Goal: Information Seeking & Learning: Find contact information

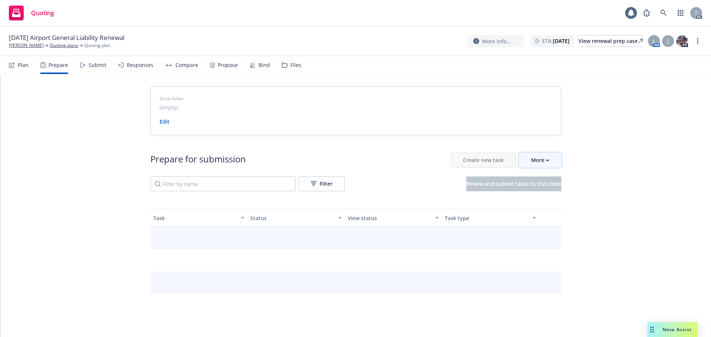
click at [538, 163] on div "More" at bounding box center [540, 160] width 18 height 14
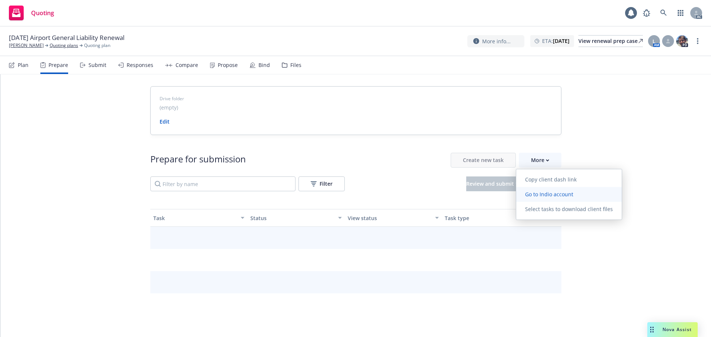
click at [545, 195] on span "Go to Indio account" at bounding box center [549, 194] width 66 height 7
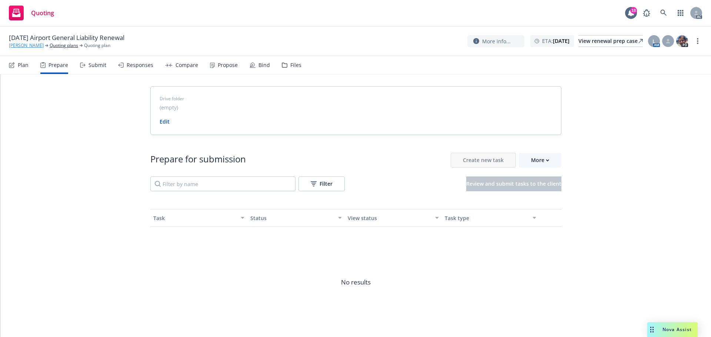
click at [25, 48] on link "[PERSON_NAME]" at bounding box center [26, 45] width 35 height 7
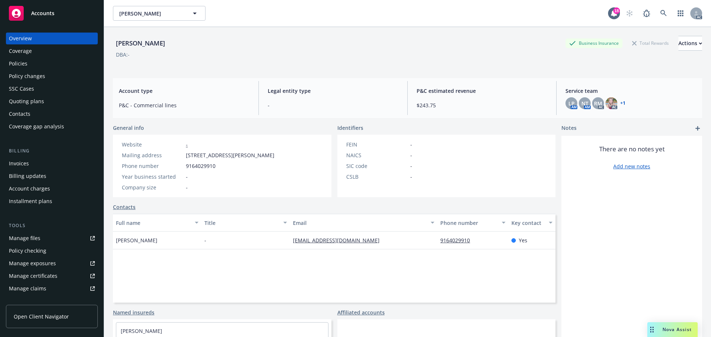
click at [40, 62] on div "Policies" at bounding box center [52, 64] width 86 height 12
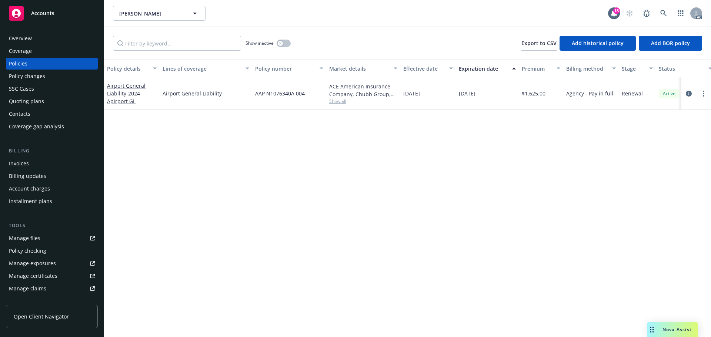
click at [60, 41] on div "Overview" at bounding box center [52, 39] width 86 height 12
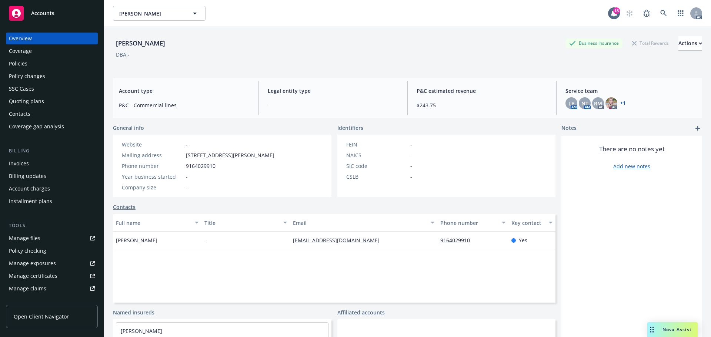
click at [356, 54] on div "DBA: -" at bounding box center [407, 55] width 589 height 8
drag, startPoint x: 223, startPoint y: 170, endPoint x: 183, endPoint y: 165, distance: 40.6
click at [183, 165] on div "Phone number 9164029910" at bounding box center [198, 166] width 158 height 8
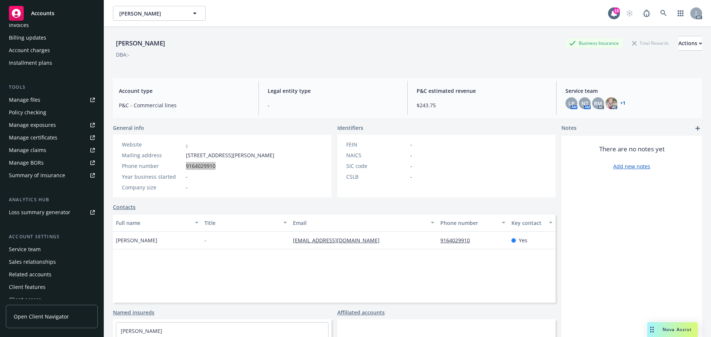
scroll to position [145, 0]
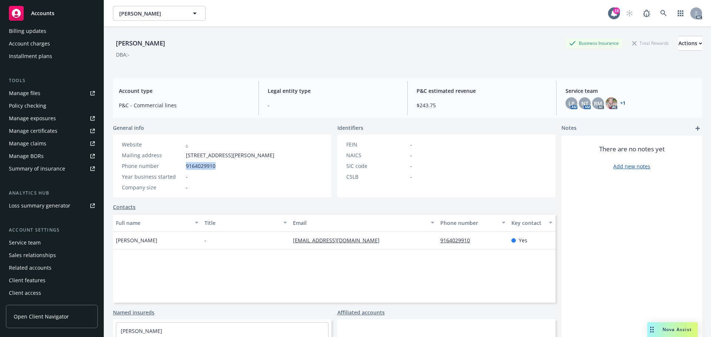
click at [40, 240] on div "Service team" at bounding box center [25, 243] width 32 height 12
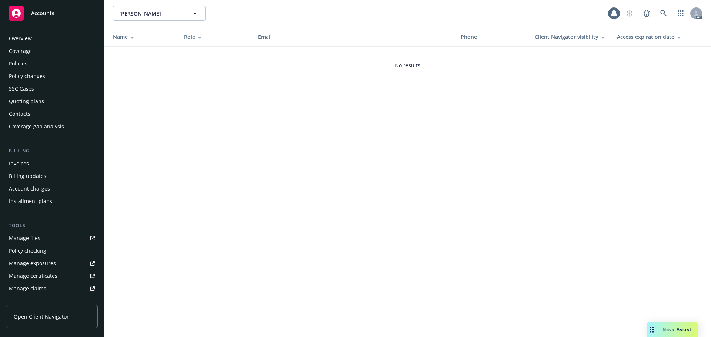
scroll to position [145, 0]
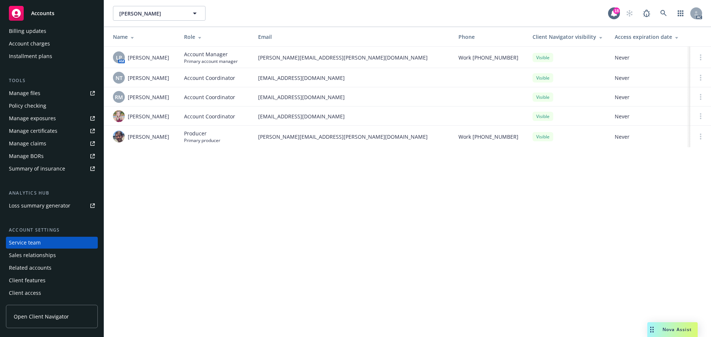
drag, startPoint x: 172, startPoint y: 57, endPoint x: 127, endPoint y: 57, distance: 44.8
click at [127, 57] on div "LP AM Linsey Piotrowski" at bounding box center [142, 57] width 59 height 12
copy span "Linsey Piotrowski"
drag, startPoint x: 168, startPoint y: 76, endPoint x: 127, endPoint y: 78, distance: 40.8
click at [127, 78] on div "NT Ninuca Tatishvili" at bounding box center [142, 78] width 59 height 12
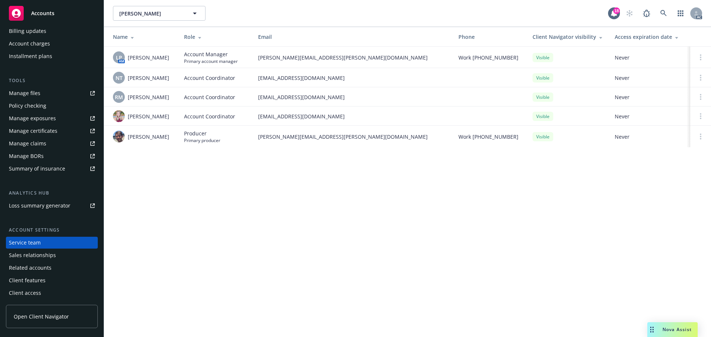
drag, startPoint x: 172, startPoint y: 95, endPoint x: 129, endPoint y: 97, distance: 42.6
click at [129, 97] on td "RM Rati Mukhuradze" at bounding box center [141, 96] width 74 height 19
copy span "Rati Mukhuradze"
click at [164, 114] on div "[PERSON_NAME]" at bounding box center [142, 116] width 59 height 12
drag, startPoint x: 170, startPoint y: 74, endPoint x: 128, endPoint y: 77, distance: 41.2
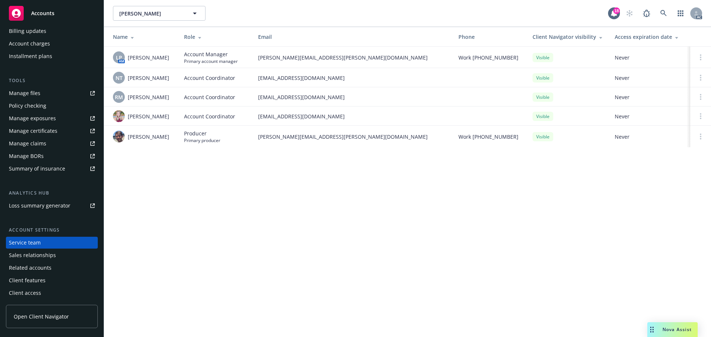
click at [128, 77] on div "NT [PERSON_NAME]" at bounding box center [142, 78] width 59 height 12
copy span "[PERSON_NAME]"
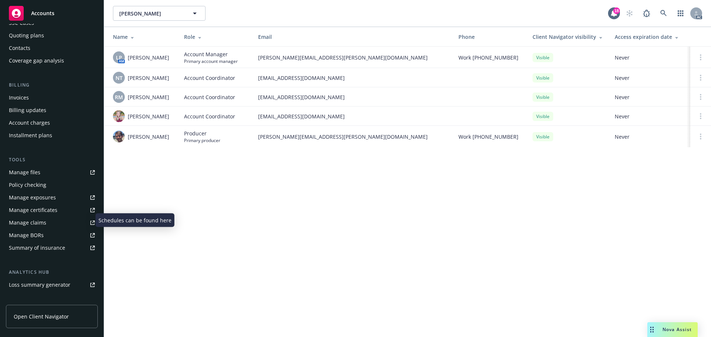
scroll to position [0, 0]
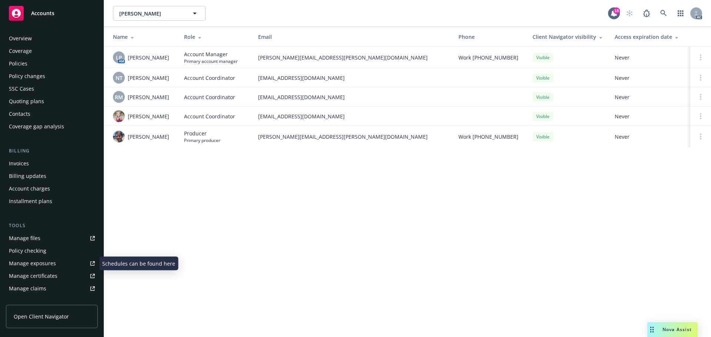
drag, startPoint x: 58, startPoint y: 64, endPoint x: 68, endPoint y: 66, distance: 9.8
click at [58, 64] on div "Policies" at bounding box center [52, 64] width 86 height 12
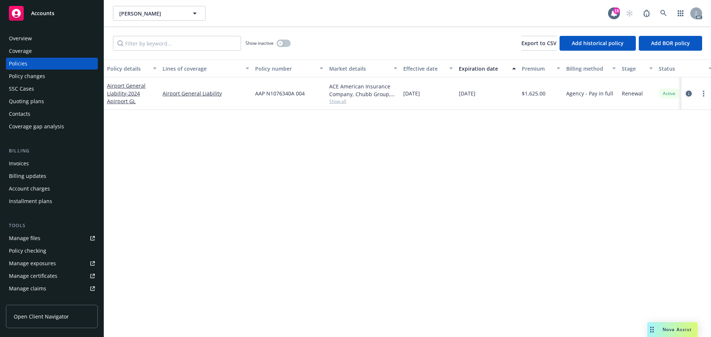
click at [691, 93] on icon "circleInformation" at bounding box center [689, 94] width 6 height 6
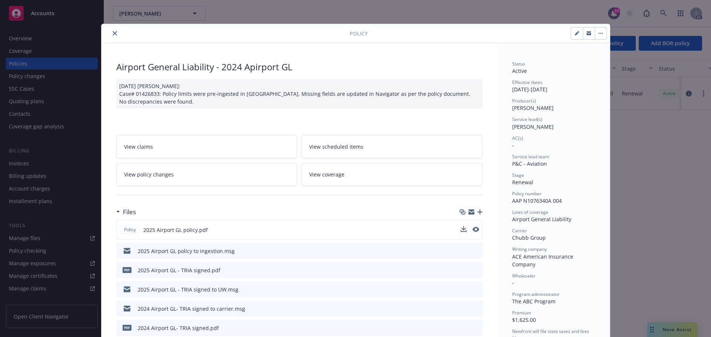
click at [473, 232] on button at bounding box center [475, 230] width 7 height 8
click at [472, 230] on icon "preview file" at bounding box center [475, 229] width 7 height 5
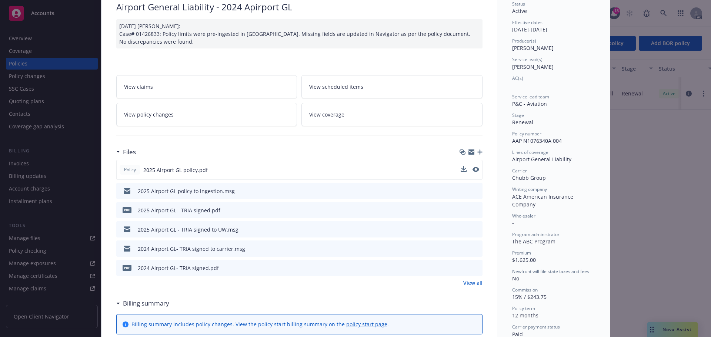
scroll to position [74, 0]
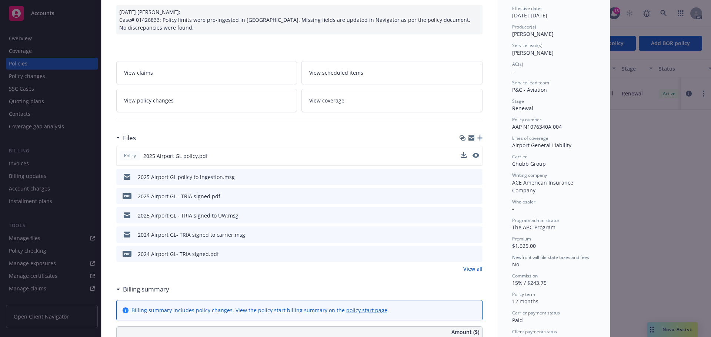
click at [471, 271] on link "View all" at bounding box center [472, 269] width 19 height 8
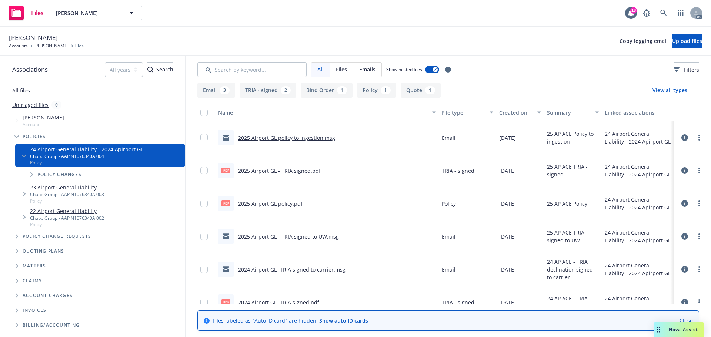
click at [311, 174] on link "2025 Airport GL - TRIA signed.pdf" at bounding box center [279, 170] width 83 height 7
click at [47, 46] on link "Bill Porter" at bounding box center [51, 46] width 35 height 7
click at [24, 94] on div "All files" at bounding box center [92, 90] width 185 height 15
click at [23, 91] on link "All files" at bounding box center [21, 90] width 18 height 7
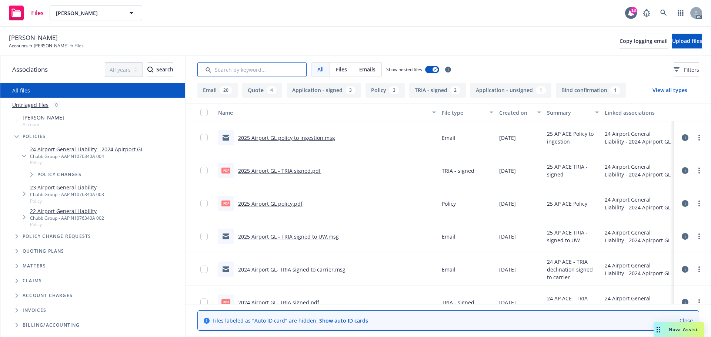
click at [226, 74] on input "Search by keyword..." at bounding box center [251, 69] width 109 height 15
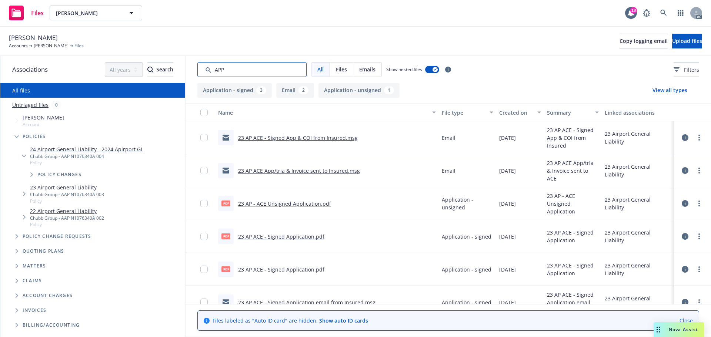
type input "APP"
click at [537, 111] on icon "button" at bounding box center [539, 112] width 4 height 2
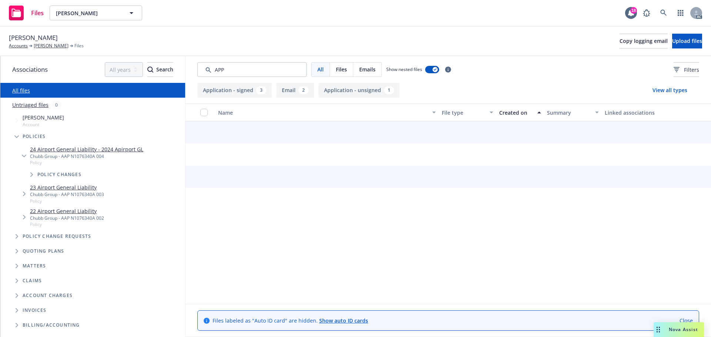
click at [519, 113] on div "Created on" at bounding box center [516, 113] width 34 height 8
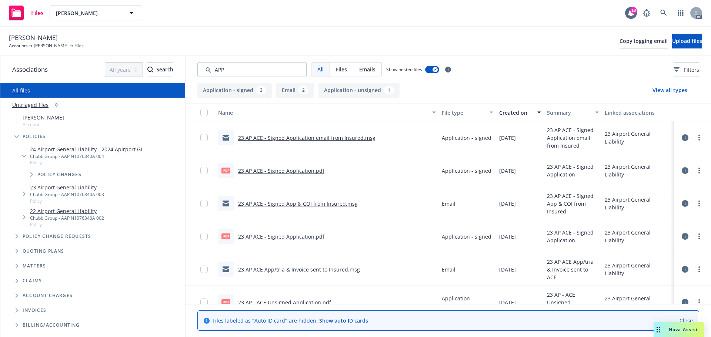
click at [519, 113] on div "Created on" at bounding box center [516, 113] width 34 height 8
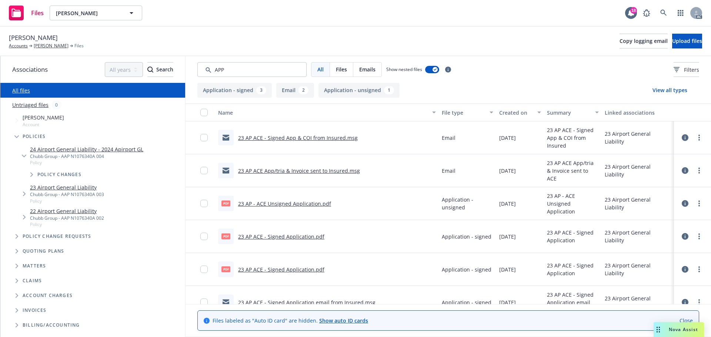
click at [519, 113] on div "Created on" at bounding box center [516, 113] width 34 height 8
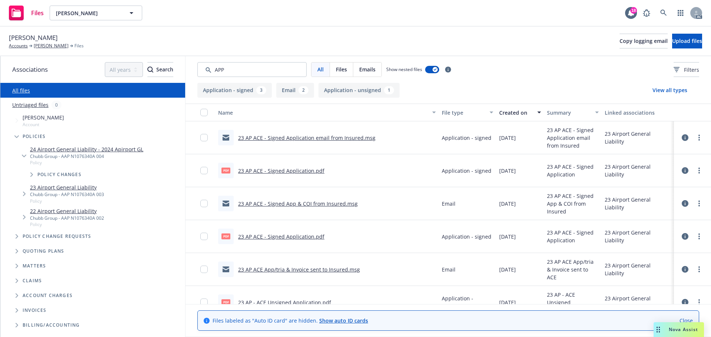
click at [291, 173] on link "23 AP ACE - Signed Application.pdf" at bounding box center [281, 170] width 86 height 7
drag, startPoint x: 255, startPoint y: 66, endPoint x: 123, endPoint y: 62, distance: 131.5
click at [123, 62] on div "Associations All years 2027 2026 2025 2024 2023 2022 2021 2020 2019 2018 2017 2…" at bounding box center [355, 196] width 711 height 281
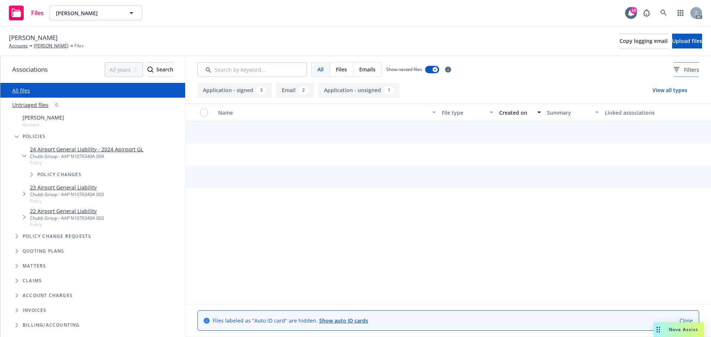
click at [684, 69] on span "Filters" at bounding box center [691, 70] width 15 height 8
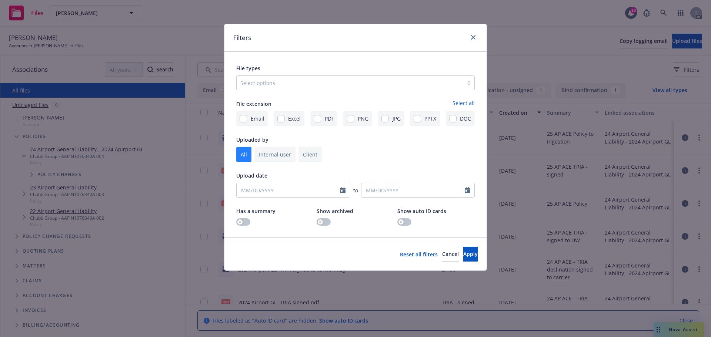
click at [352, 78] on div "Select options" at bounding box center [350, 83] width 227 height 12
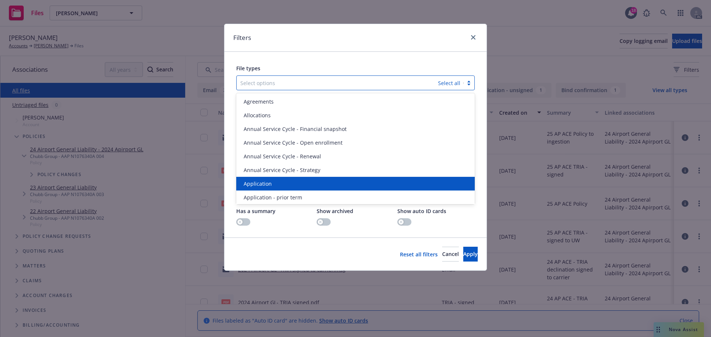
click at [253, 184] on span "Application" at bounding box center [258, 184] width 28 height 8
click at [253, 184] on span "Application - prior term" at bounding box center [273, 184] width 59 height 8
click at [253, 184] on span "Application - signed" at bounding box center [269, 184] width 50 height 8
click at [253, 184] on span "Application - unsigned" at bounding box center [272, 184] width 56 height 8
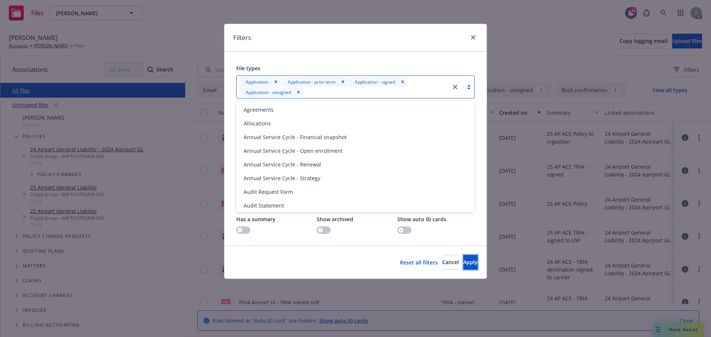
click at [463, 267] on button "Apply" at bounding box center [470, 262] width 14 height 15
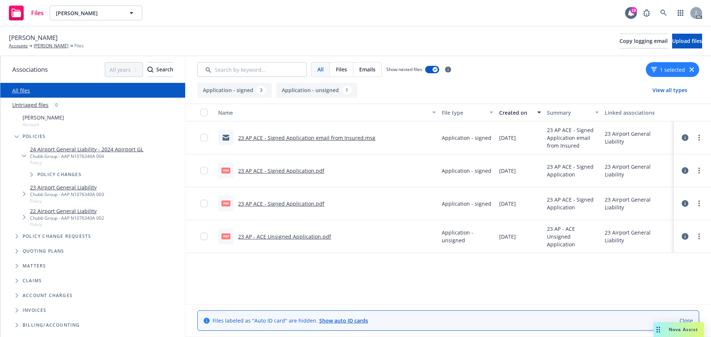
click at [301, 204] on link "23 AP ACE - Signed Application.pdf" at bounding box center [281, 203] width 86 height 7
click at [39, 46] on link "[PERSON_NAME]" at bounding box center [51, 46] width 35 height 7
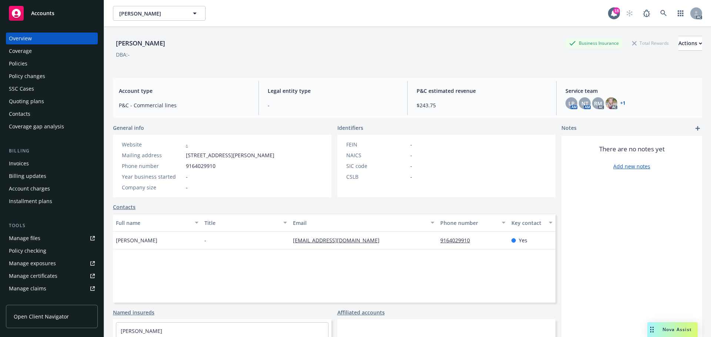
click at [450, 46] on div "[PERSON_NAME] Business Insurance Total Rewards Actions" at bounding box center [407, 43] width 589 height 15
click at [60, 63] on div "Policies" at bounding box center [52, 64] width 86 height 12
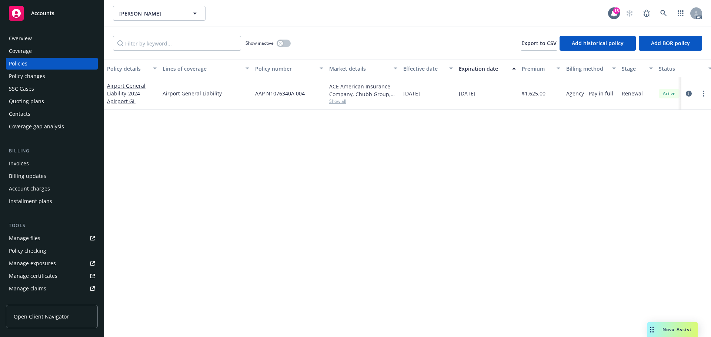
drag, startPoint x: 497, startPoint y: 99, endPoint x: 456, endPoint y: 102, distance: 40.8
click at [456, 102] on div "12/30/2025" at bounding box center [487, 93] width 63 height 33
copy span "12/30/2025"
click at [48, 38] on div "Overview" at bounding box center [52, 39] width 86 height 12
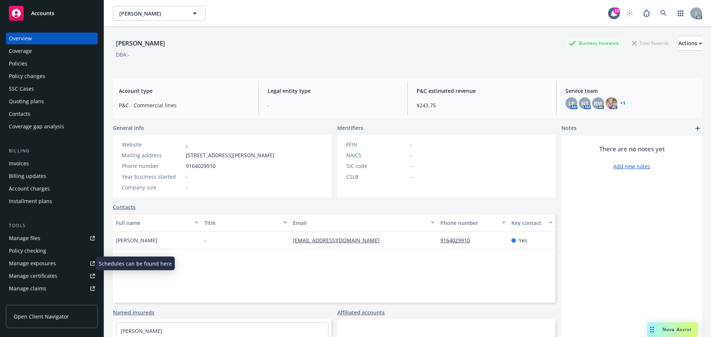
click at [45, 265] on div "Manage exposures" at bounding box center [32, 264] width 47 height 12
click at [40, 66] on div "Policies" at bounding box center [52, 64] width 86 height 12
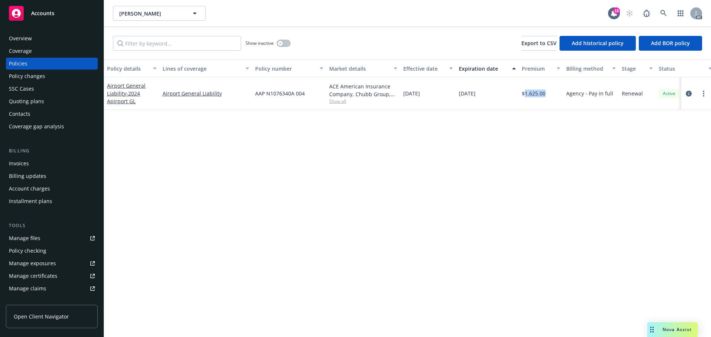
drag, startPoint x: 544, startPoint y: 93, endPoint x: 525, endPoint y: 95, distance: 18.6
click at [525, 95] on div "$1,625.00" at bounding box center [541, 93] width 44 height 33
copy span "1,625.00"
click at [347, 106] on div "ACE American Insurance Company, Chubb Group, The ABC Program Show all" at bounding box center [363, 93] width 74 height 33
click at [344, 104] on span "Show all" at bounding box center [363, 101] width 68 height 6
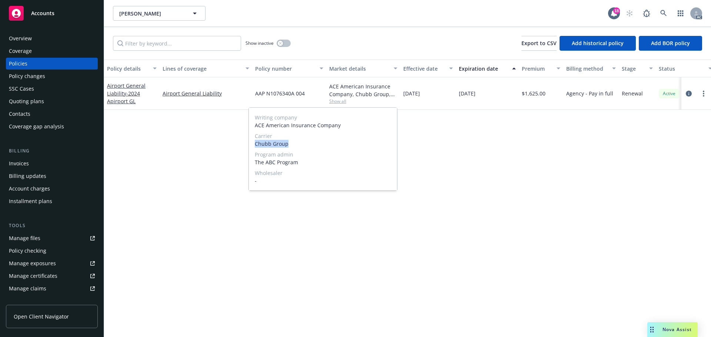
drag, startPoint x: 288, startPoint y: 144, endPoint x: 264, endPoint y: 142, distance: 24.1
click at [256, 143] on span "Chubb Group" at bounding box center [323, 144] width 136 height 8
copy span "Chubb Group"
drag, startPoint x: 587, startPoint y: 234, endPoint x: 528, endPoint y: 173, distance: 84.3
click at [586, 234] on div "Policy details Lines of coverage Policy number Market details Effective date Ex…" at bounding box center [407, 199] width 607 height 278
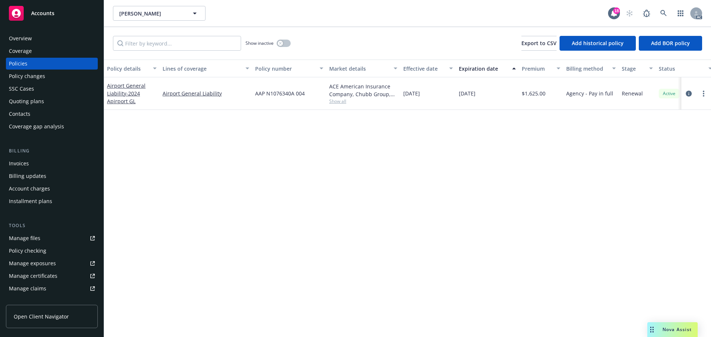
drag, startPoint x: 497, startPoint y: 98, endPoint x: 456, endPoint y: 94, distance: 41.3
click at [456, 94] on div "12/30/2025" at bounding box center [487, 93] width 63 height 33
copy span "12/30/2025"
click at [27, 38] on div "Overview" at bounding box center [20, 39] width 23 height 12
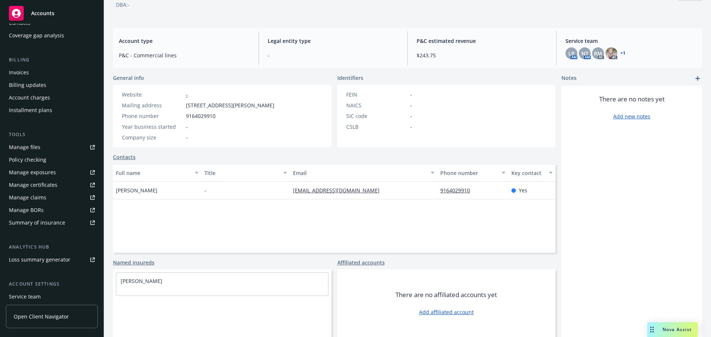
scroll to position [145, 0]
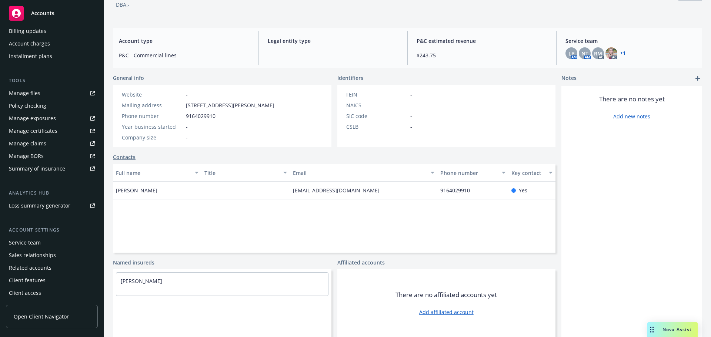
click at [36, 238] on div "Service team" at bounding box center [25, 243] width 32 height 12
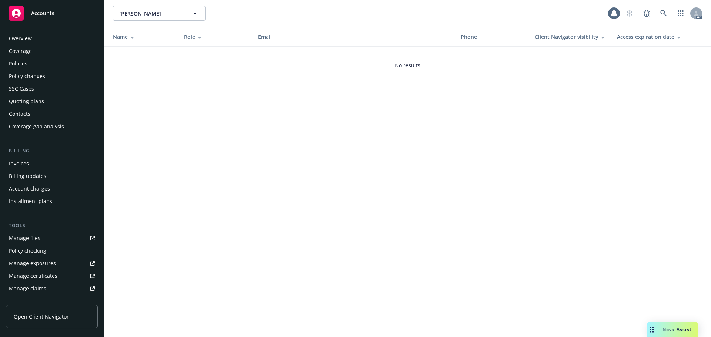
scroll to position [145, 0]
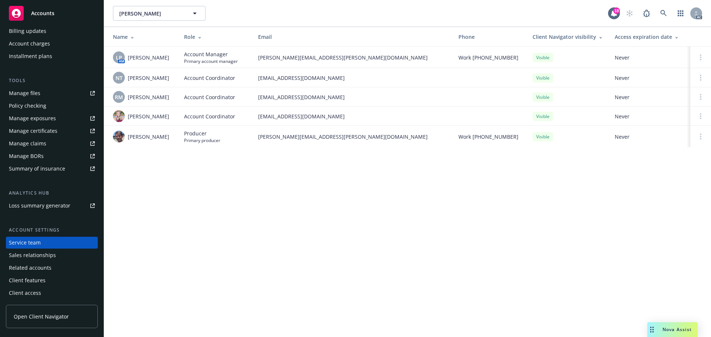
drag, startPoint x: 170, startPoint y: 77, endPoint x: 128, endPoint y: 80, distance: 41.6
click at [128, 80] on div "NT [PERSON_NAME]" at bounding box center [142, 78] width 59 height 12
copy span "[PERSON_NAME]"
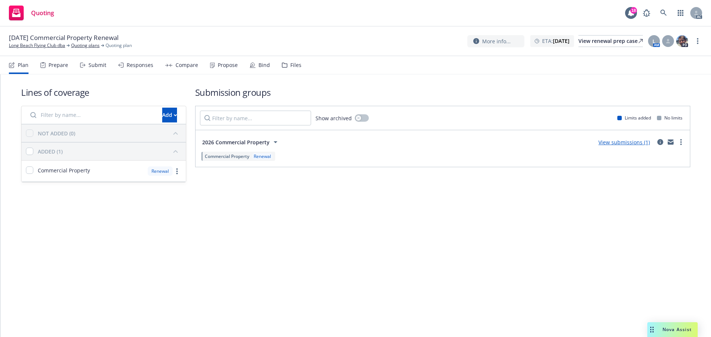
drag, startPoint x: 55, startPoint y: 67, endPoint x: 71, endPoint y: 67, distance: 15.9
click at [55, 67] on div "Prepare" at bounding box center [59, 65] width 20 height 6
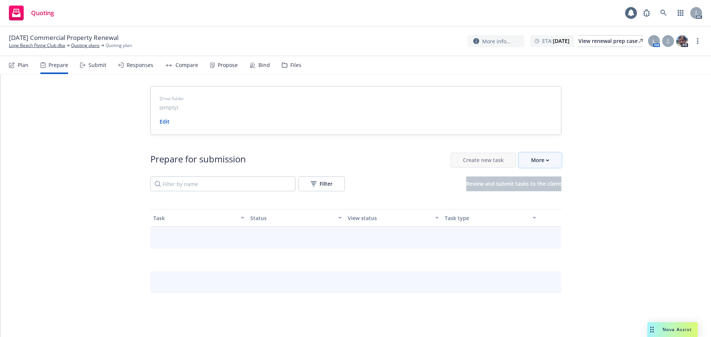
click at [533, 159] on div "More" at bounding box center [540, 160] width 18 height 14
click at [547, 198] on link "Go to Indio account" at bounding box center [569, 194] width 106 height 15
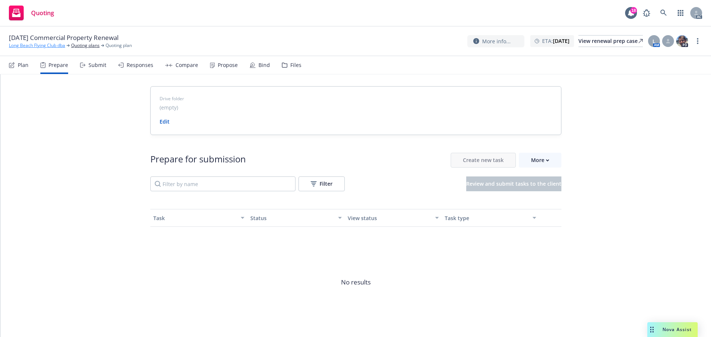
click at [26, 45] on link "Long Beach Flying Club dba" at bounding box center [37, 45] width 56 height 7
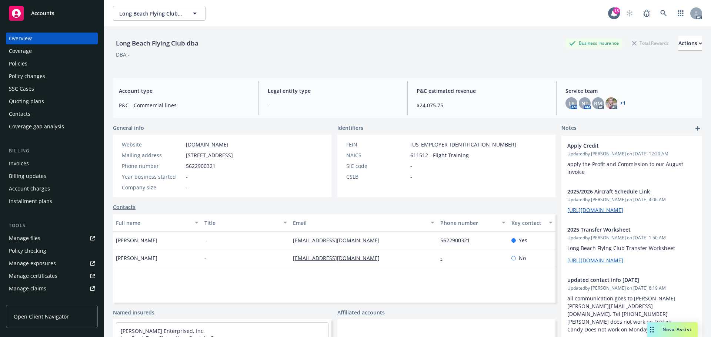
click at [27, 65] on div "Policies" at bounding box center [52, 64] width 86 height 12
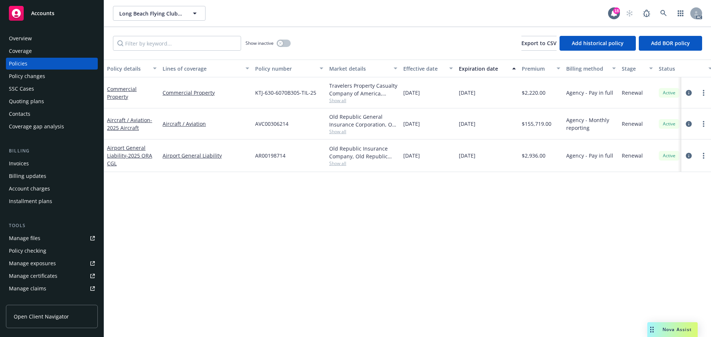
drag, startPoint x: 495, startPoint y: 96, endPoint x: 449, endPoint y: 95, distance: 45.6
click at [449, 95] on div "Commercial Property Commercial Property KTJ-630-6070B305-TIL-25 Travelers Prope…" at bounding box center [461, 92] width 715 height 31
copy div "01/29/2026"
drag, startPoint x: 241, startPoint y: 92, endPoint x: 160, endPoint y: 103, distance: 82.6
click at [160, 103] on div "Commercial Property" at bounding box center [206, 92] width 93 height 31
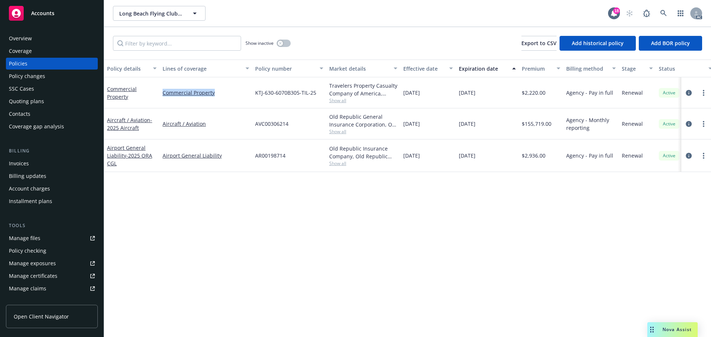
copy link "Commercial Property"
click at [34, 37] on div "Overview" at bounding box center [52, 39] width 86 height 12
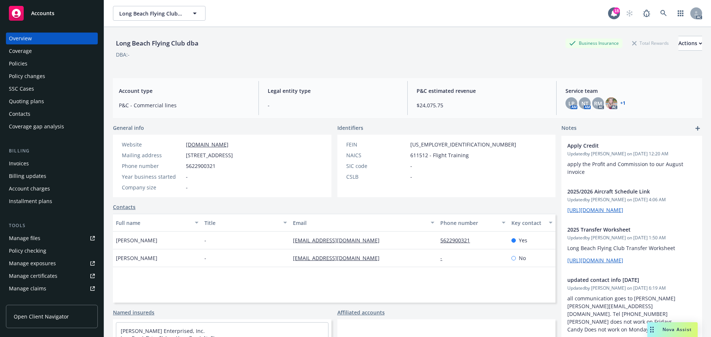
click at [438, 71] on div "Long Beach Flying Club dba Business Insurance Total Rewards Actions DBA: -" at bounding box center [407, 49] width 589 height 45
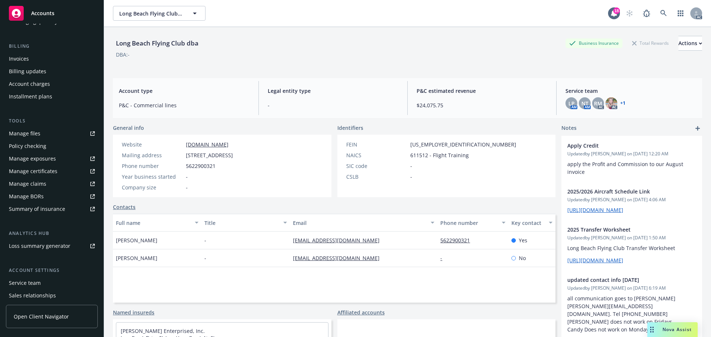
scroll to position [145, 0]
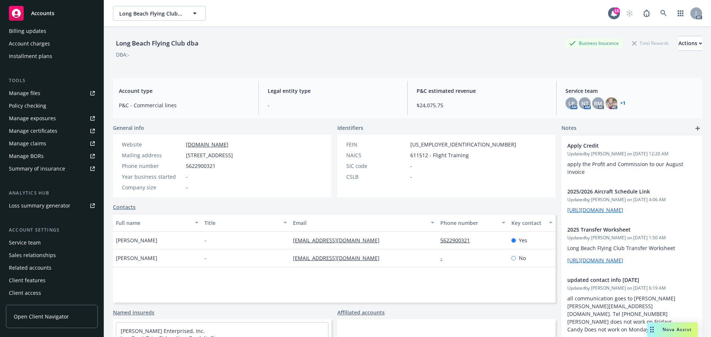
click at [47, 240] on div "Service team" at bounding box center [52, 243] width 86 height 12
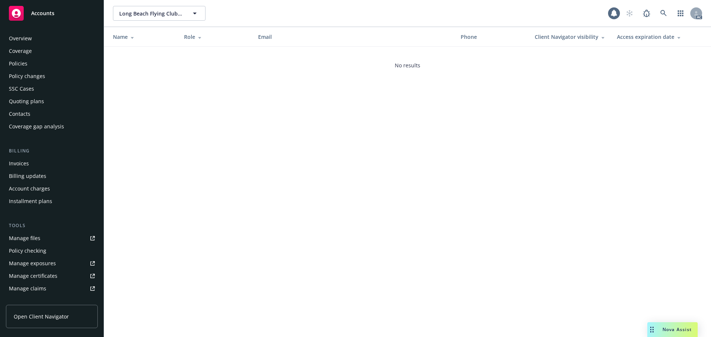
scroll to position [145, 0]
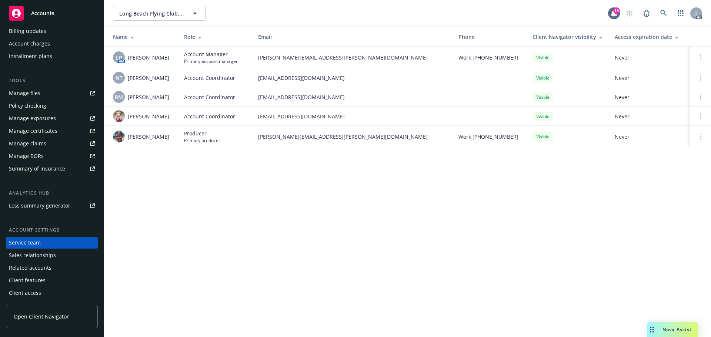
drag, startPoint x: 154, startPoint y: 59, endPoint x: 128, endPoint y: 58, distance: 26.3
click at [128, 58] on td "LP AM Linsey Piotrowski" at bounding box center [141, 57] width 74 height 21
click at [176, 76] on td "NT Ninuca Tatishvili" at bounding box center [141, 77] width 74 height 19
drag, startPoint x: 177, startPoint y: 74, endPoint x: 129, endPoint y: 76, distance: 48.2
click at [129, 76] on td "NT Ninuca Tatishvili" at bounding box center [141, 77] width 74 height 19
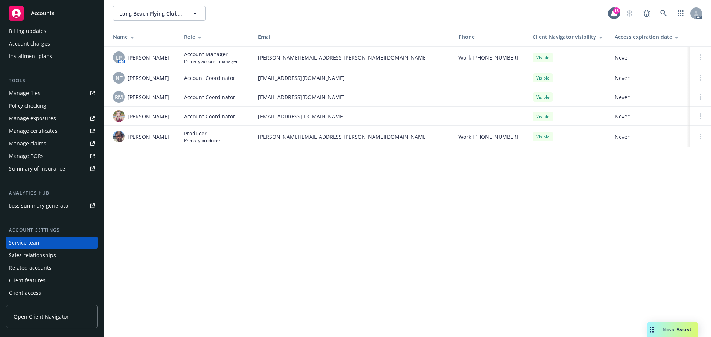
copy span "Ninuca Tatishvili"
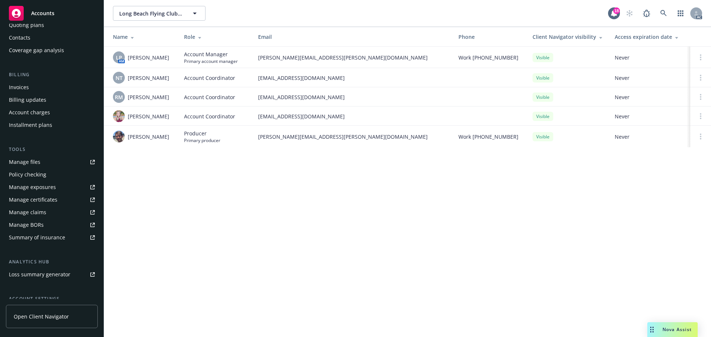
scroll to position [0, 0]
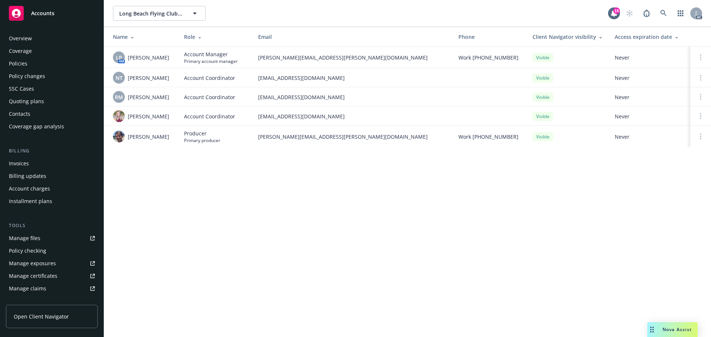
click at [36, 61] on div "Policies" at bounding box center [52, 64] width 86 height 12
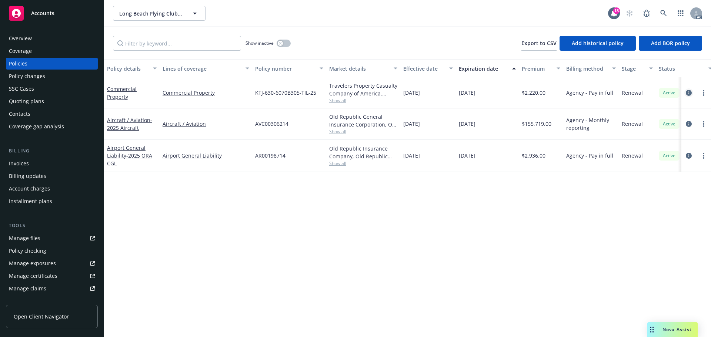
click at [689, 94] on icon "circleInformation" at bounding box center [689, 93] width 6 height 6
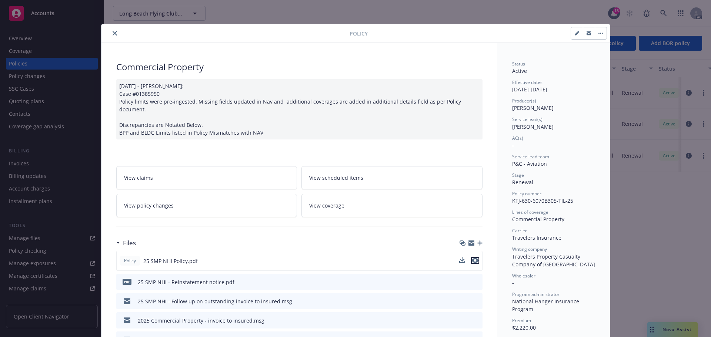
click at [474, 258] on icon "preview file" at bounding box center [475, 260] width 7 height 5
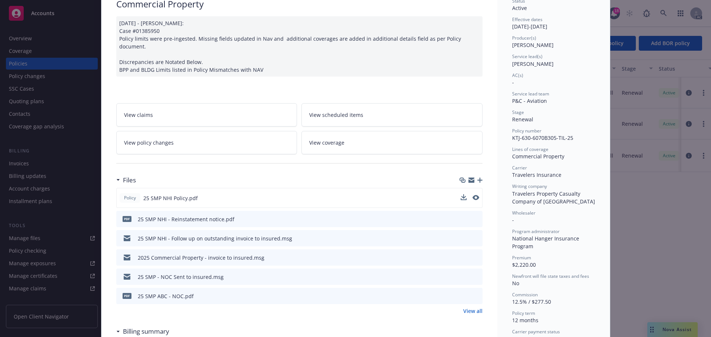
scroll to position [111, 0]
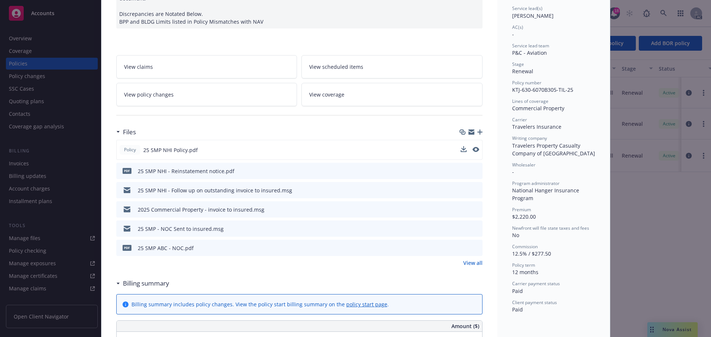
click at [469, 259] on link "View all" at bounding box center [472, 263] width 19 height 8
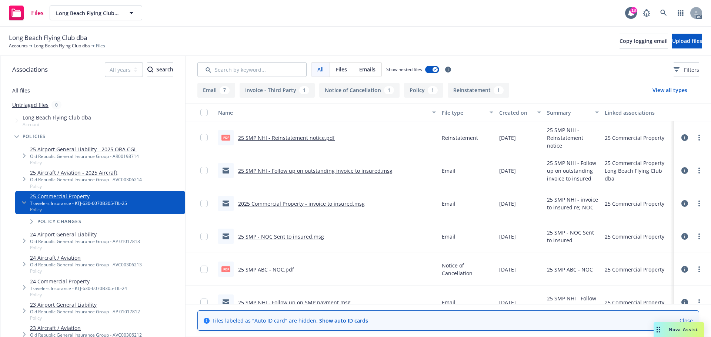
click at [20, 90] on link "All files" at bounding box center [21, 90] width 18 height 7
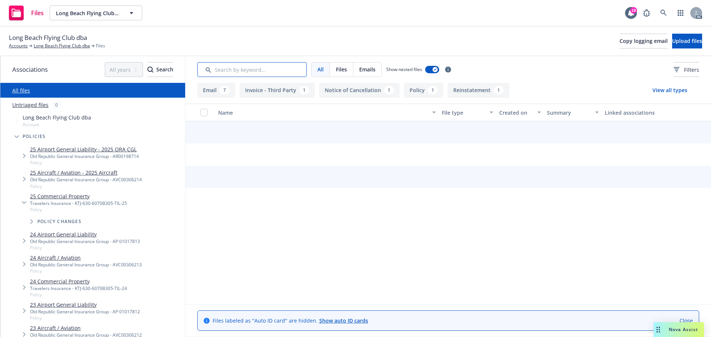
click at [231, 74] on input "Search by keyword..." at bounding box center [251, 69] width 109 height 15
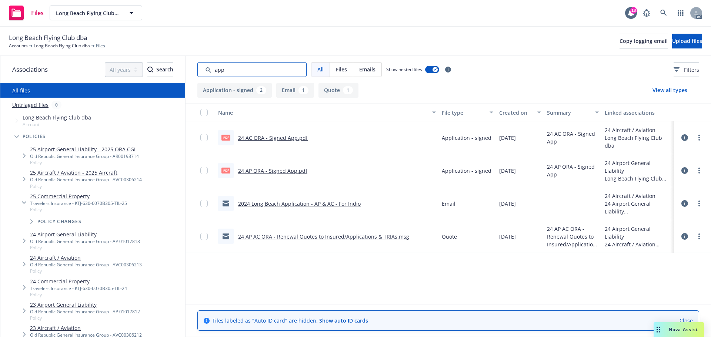
type input "app"
click at [275, 173] on link "24 AP ORA - Signed App.pdf" at bounding box center [272, 170] width 69 height 7
click at [61, 46] on link "Long Beach Flying Club dba" at bounding box center [62, 46] width 56 height 7
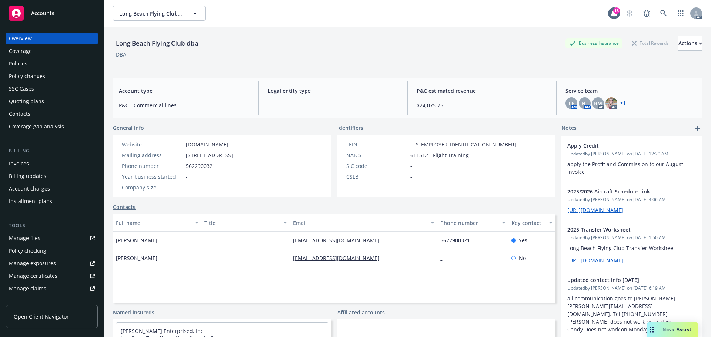
click at [357, 198] on div "General info Website [DOMAIN_NAME] Mailing address [STREET_ADDRESS] Phone numbe…" at bounding box center [334, 255] width 442 height 263
drag, startPoint x: 186, startPoint y: 158, endPoint x: 236, endPoint y: 157, distance: 50.4
click at [233, 157] on span "[STREET_ADDRESS]" at bounding box center [209, 155] width 47 height 8
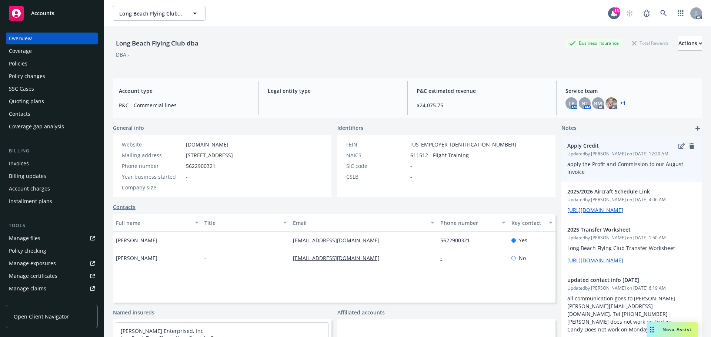
copy span "[STREET_ADDRESS]"
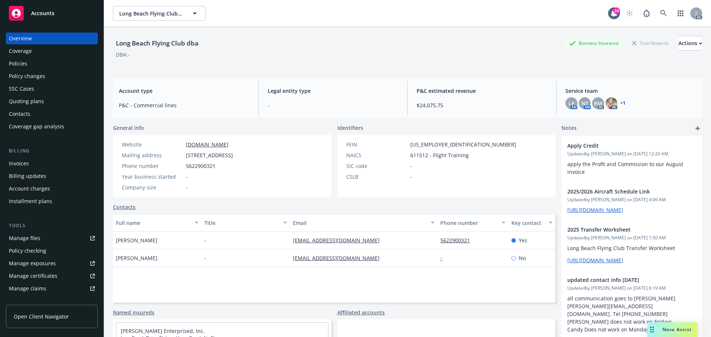
drag, startPoint x: 267, startPoint y: 153, endPoint x: 431, endPoint y: 153, distance: 164.4
click at [233, 155] on span "[STREET_ADDRESS]" at bounding box center [209, 155] width 47 height 8
copy span "ong Beach"
click at [304, 159] on div "Website [DOMAIN_NAME] Mailing address [STREET_ADDRESS] Phone number [PHONE_NUMB…" at bounding box center [222, 166] width 218 height 63
drag, startPoint x: 238, startPoint y: 155, endPoint x: 266, endPoint y: 154, distance: 28.2
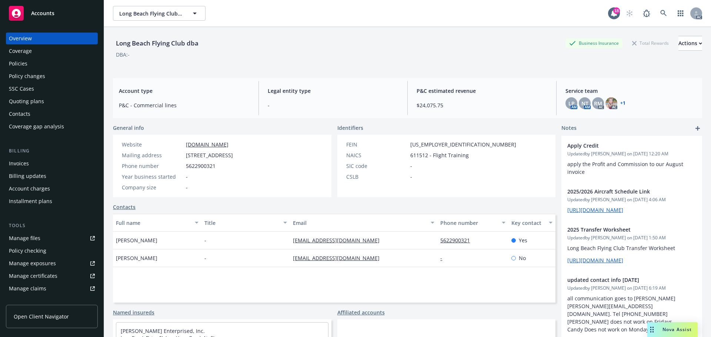
click at [233, 154] on span "2631 E. Spring Street, Long Beach, CA, 90806" at bounding box center [209, 155] width 47 height 8
copy span "[GEOGRAPHIC_DATA]"
drag, startPoint x: 299, startPoint y: 155, endPoint x: 279, endPoint y: 158, distance: 19.8
click at [242, 158] on div "Website www.ibflying.com Mailing address 2631 E. Spring Street, Long Beach, CA,…" at bounding box center [177, 166] width 129 height 63
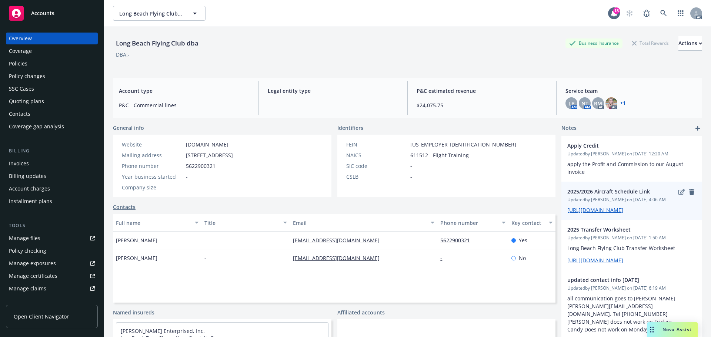
copy span "90806"
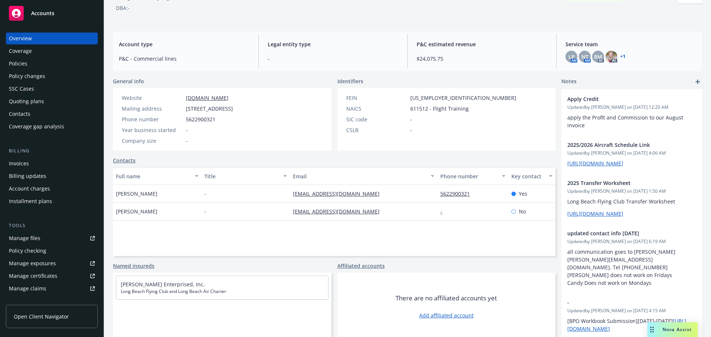
scroll to position [51, 0]
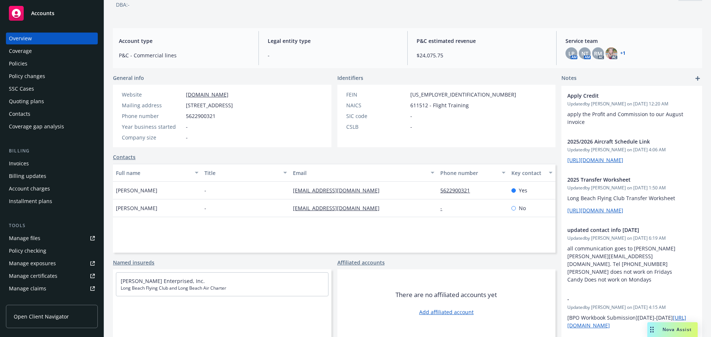
drag, startPoint x: 154, startPoint y: 191, endPoint x: 118, endPoint y: 188, distance: 36.1
click at [118, 188] on div "Candy Robinson" at bounding box center [157, 191] width 88 height 18
click at [151, 184] on div "Candy Robinson" at bounding box center [157, 191] width 88 height 18
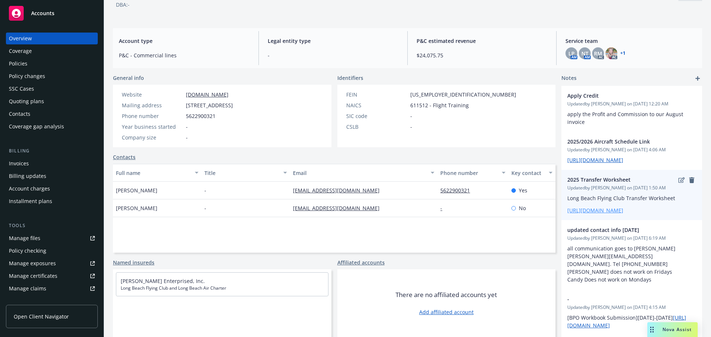
drag, startPoint x: 165, startPoint y: 191, endPoint x: 563, endPoint y: 225, distance: 399.5
click at [118, 190] on div "Candy Robinson" at bounding box center [157, 191] width 88 height 18
copy span "andy Robinson"
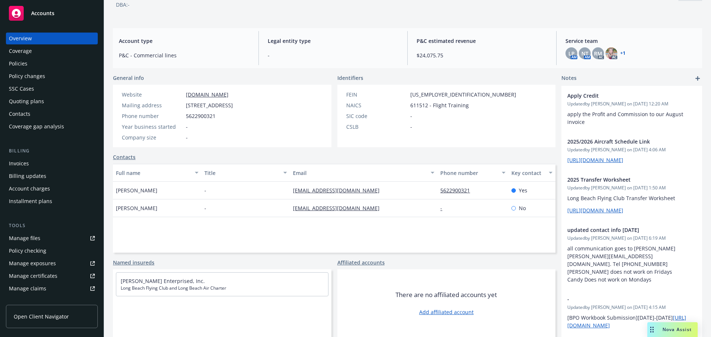
drag, startPoint x: 114, startPoint y: 191, endPoint x: 175, endPoint y: 192, distance: 60.7
click at [175, 192] on div "Candy Robinson" at bounding box center [157, 191] width 88 height 18
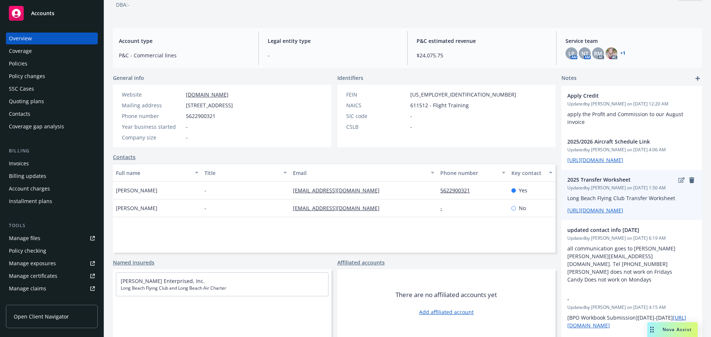
copy span "Candy Robinson"
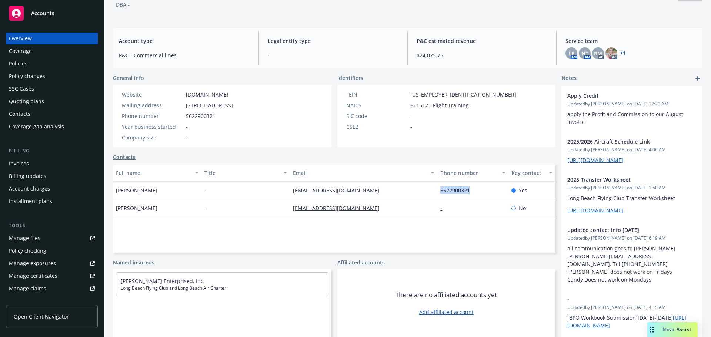
drag, startPoint x: 476, startPoint y: 191, endPoint x: 436, endPoint y: 194, distance: 40.1
click at [437, 194] on div "5622900321" at bounding box center [472, 191] width 71 height 18
copy link "5622900321"
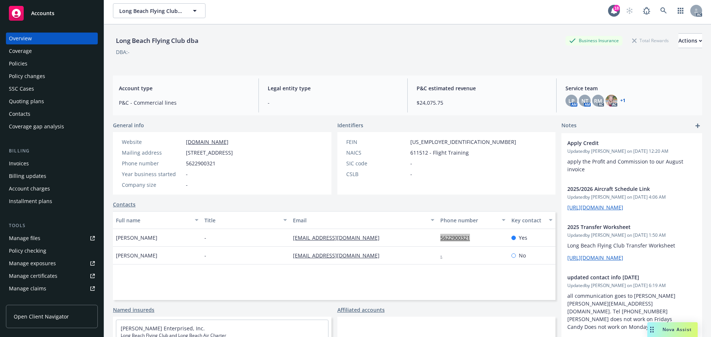
scroll to position [0, 0]
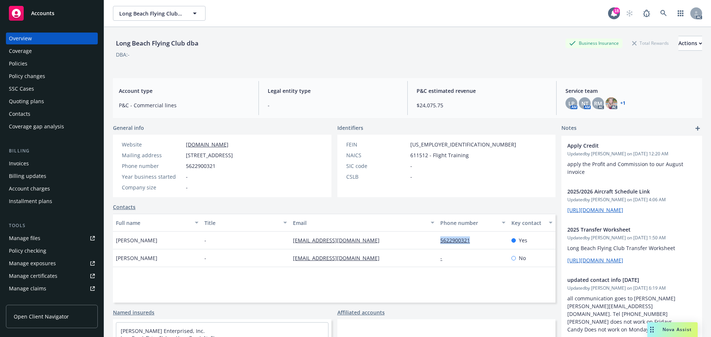
click at [35, 67] on div "Policies" at bounding box center [52, 64] width 86 height 12
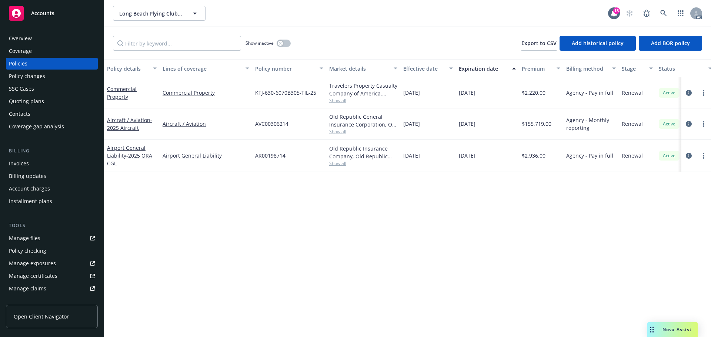
drag, startPoint x: 497, startPoint y: 91, endPoint x: 459, endPoint y: 95, distance: 38.0
click at [459, 95] on div "01/29/2026" at bounding box center [487, 92] width 63 height 31
copy span "01/29/2026"
click at [54, 260] on div "Manage exposures" at bounding box center [32, 264] width 47 height 12
click at [690, 156] on icon "circleInformation" at bounding box center [689, 156] width 6 height 6
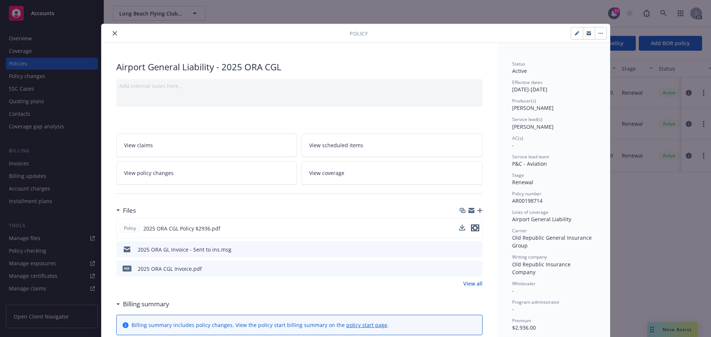
click at [475, 227] on button "preview file" at bounding box center [475, 228] width 8 height 7
click at [116, 33] on button "close" at bounding box center [114, 33] width 9 height 9
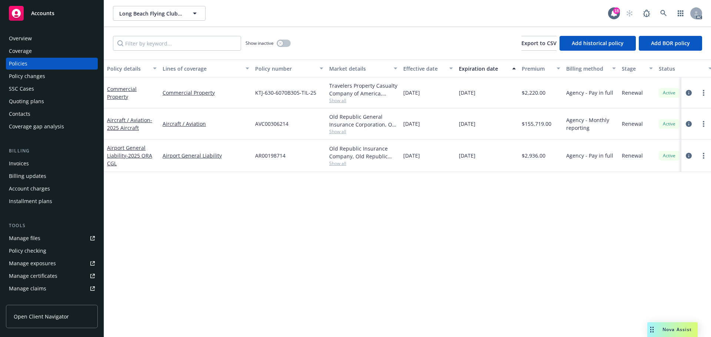
drag, startPoint x: 442, startPoint y: 93, endPoint x: 403, endPoint y: 97, distance: 39.4
click at [403, 97] on div "01/29/2025" at bounding box center [428, 92] width 56 height 31
copy span "01/29/2025"
drag, startPoint x: 457, startPoint y: 96, endPoint x: 486, endPoint y: 93, distance: 29.1
click at [486, 93] on div "01/29/2026" at bounding box center [487, 92] width 63 height 31
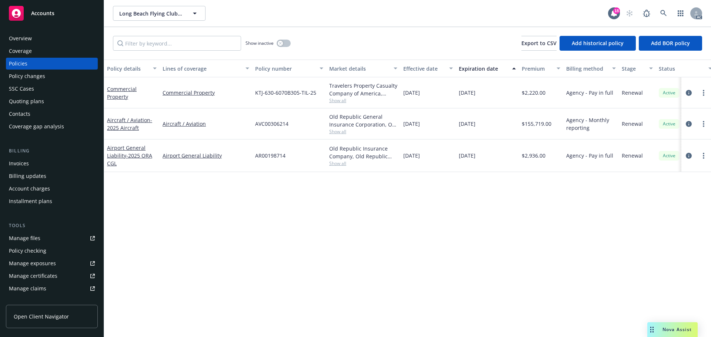
copy span "01/29/2026"
click at [345, 102] on span "Show all" at bounding box center [363, 100] width 68 height 6
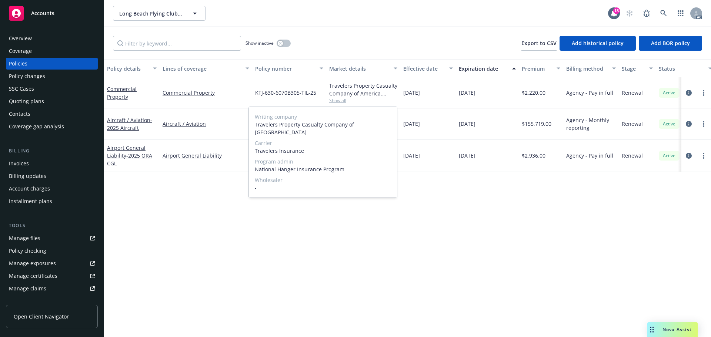
drag, startPoint x: 253, startPoint y: 144, endPoint x: 312, endPoint y: 142, distance: 58.5
click at [312, 142] on div "Writing company Travelers Property Casualty Company of America Carrier Traveler…" at bounding box center [323, 152] width 148 height 91
click at [267, 95] on span "KTJ-630-6070B305-TIL-25" at bounding box center [285, 93] width 61 height 8
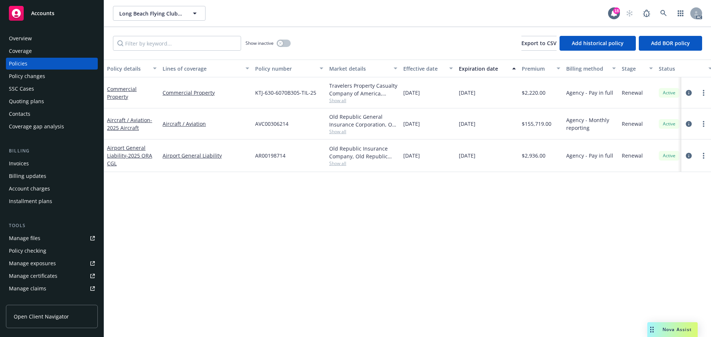
drag, startPoint x: 253, startPoint y: 93, endPoint x: 314, endPoint y: 92, distance: 61.8
click at [314, 92] on div "Commercial Property Commercial Property KTJ-630-6070B305-TIL-25 Travelers Prope…" at bounding box center [461, 92] width 715 height 31
drag, startPoint x: 553, startPoint y: 96, endPoint x: 526, endPoint y: 98, distance: 27.1
click at [526, 98] on div "$2,220.00" at bounding box center [541, 92] width 44 height 31
drag, startPoint x: 122, startPoint y: 98, endPoint x: 274, endPoint y: 67, distance: 154.6
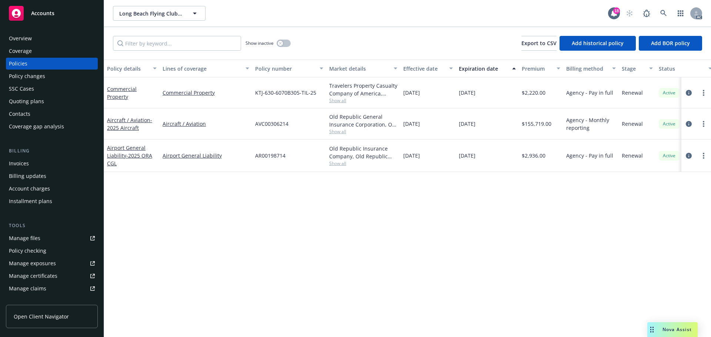
click at [111, 86] on div "Commercial Property" at bounding box center [132, 93] width 50 height 16
click at [274, 43] on div "Show inactive" at bounding box center [267, 43] width 45 height 15
click at [280, 43] on icon "button" at bounding box center [280, 43] width 3 height 3
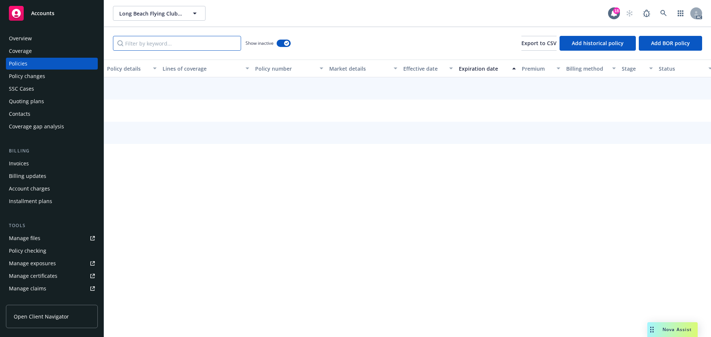
click at [191, 45] on input "Filter by keyword..." at bounding box center [177, 43] width 128 height 15
paste input "ommercial Property"
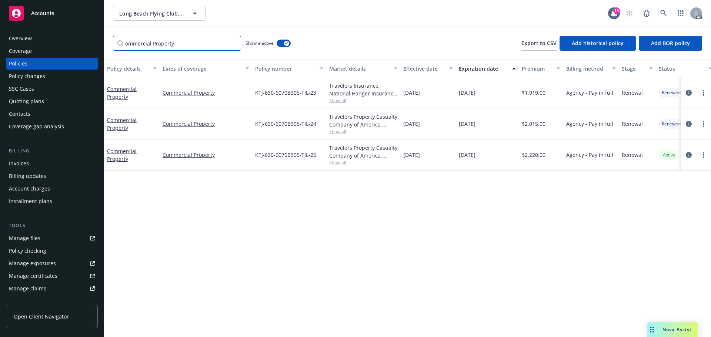
type input "ommercial Property"
drag, startPoint x: 424, startPoint y: 126, endPoint x: 402, endPoint y: 127, distance: 21.5
click at [402, 127] on div "01/29/2024" at bounding box center [428, 123] width 56 height 31
drag, startPoint x: 457, startPoint y: 126, endPoint x: 490, endPoint y: 123, distance: 32.7
click at [490, 123] on div "01/29/2025" at bounding box center [487, 123] width 63 height 31
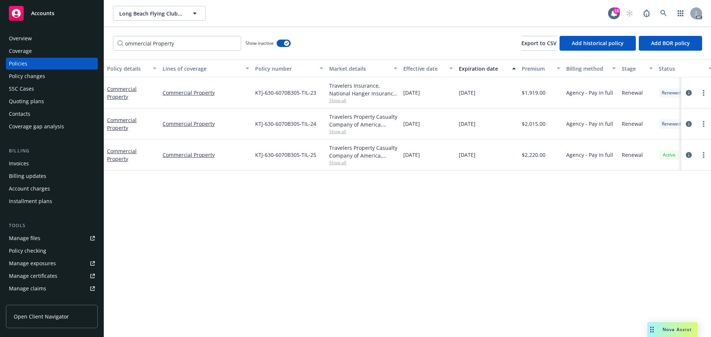
click at [333, 131] on span "Show all" at bounding box center [363, 131] width 68 height 6
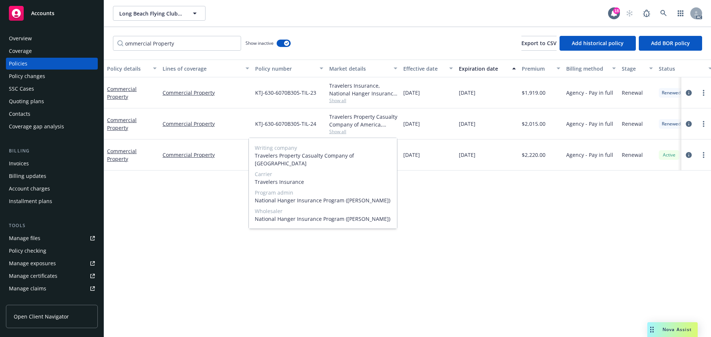
drag, startPoint x: 252, startPoint y: 172, endPoint x: 310, endPoint y: 173, distance: 58.1
click at [310, 173] on div "Writing company Travelers Property Casualty Company of America Carrier Traveler…" at bounding box center [323, 183] width 148 height 91
drag, startPoint x: 431, startPoint y: 140, endPoint x: 353, endPoint y: 135, distance: 79.1
click at [431, 140] on div "01/29/2025" at bounding box center [428, 155] width 56 height 31
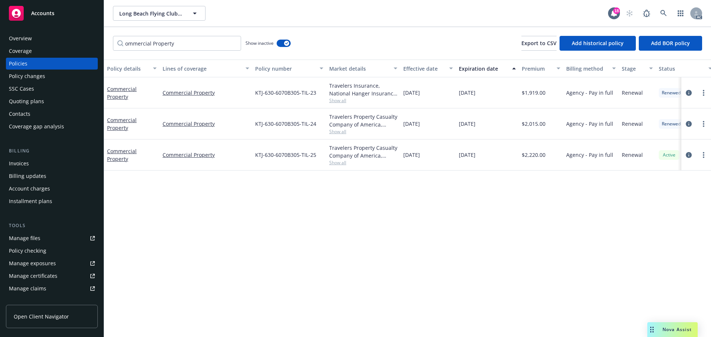
drag, startPoint x: 253, startPoint y: 125, endPoint x: 323, endPoint y: 123, distance: 69.3
click at [323, 123] on div "KTJ-630-6070B305-TIL-24" at bounding box center [289, 123] width 74 height 31
drag, startPoint x: 538, startPoint y: 125, endPoint x: 524, endPoint y: 125, distance: 13.3
click at [524, 125] on div "$2,015.00" at bounding box center [541, 123] width 44 height 31
drag, startPoint x: 410, startPoint y: 93, endPoint x: 428, endPoint y: 93, distance: 18.9
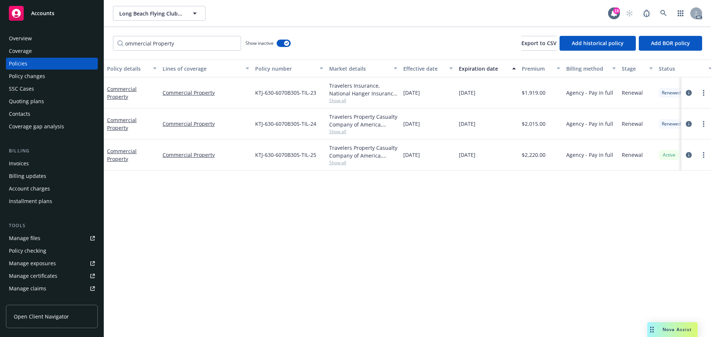
click at [420, 93] on span "01/29/2023" at bounding box center [411, 93] width 17 height 8
drag, startPoint x: 437, startPoint y: 93, endPoint x: 404, endPoint y: 95, distance: 33.8
click at [404, 95] on div "01/29/2023" at bounding box center [428, 92] width 56 height 31
click at [462, 97] on span "01/29/2024" at bounding box center [467, 93] width 17 height 8
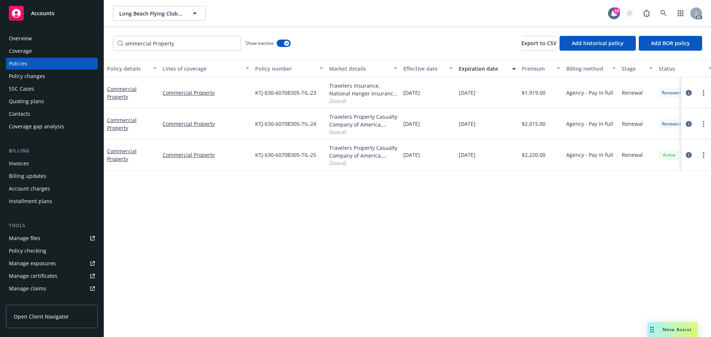
drag, startPoint x: 460, startPoint y: 96, endPoint x: 484, endPoint y: 97, distance: 23.7
click at [475, 97] on span "01/29/2024" at bounding box center [467, 93] width 17 height 8
click at [467, 98] on div "01/29/2024" at bounding box center [487, 92] width 63 height 31
drag, startPoint x: 458, startPoint y: 96, endPoint x: 492, endPoint y: 97, distance: 33.7
click at [492, 97] on div "01/29/2024" at bounding box center [487, 92] width 63 height 31
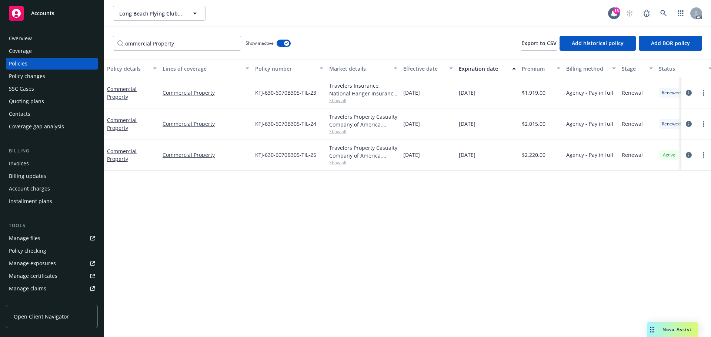
click at [337, 104] on span "Show all" at bounding box center [363, 100] width 68 height 6
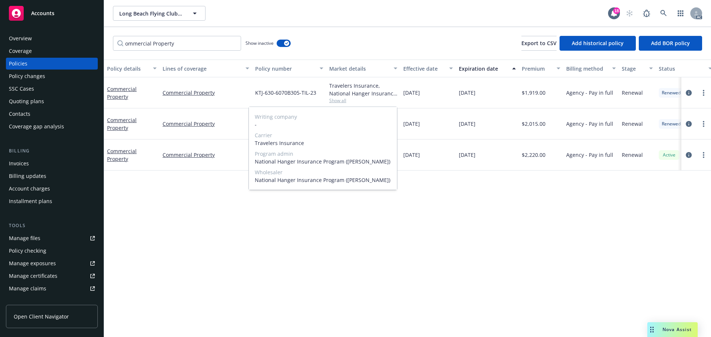
drag, startPoint x: 255, startPoint y: 143, endPoint x: 321, endPoint y: 143, distance: 66.3
click at [321, 143] on span "Travelers Insurance" at bounding box center [323, 143] width 136 height 8
click at [483, 141] on div "01/29/2026" at bounding box center [487, 155] width 63 height 31
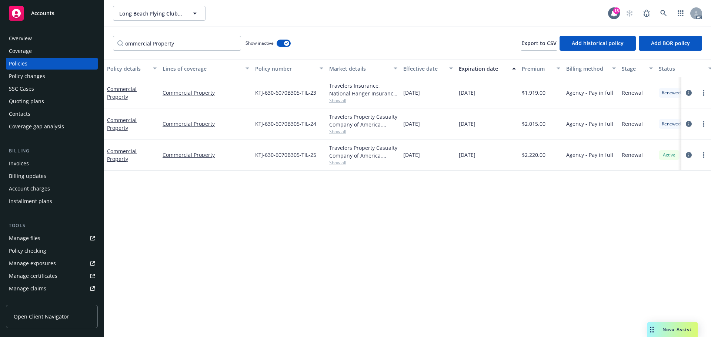
drag, startPoint x: 250, startPoint y: 92, endPoint x: 321, endPoint y: 92, distance: 70.7
click at [321, 92] on div "Commercial Property Commercial Property KTJ-630-6070B305-TIL-23 Travelers Insur…" at bounding box center [461, 92] width 715 height 31
drag, startPoint x: 524, startPoint y: 100, endPoint x: 548, endPoint y: 98, distance: 23.4
click at [548, 98] on div "$1,919.00" at bounding box center [541, 92] width 44 height 31
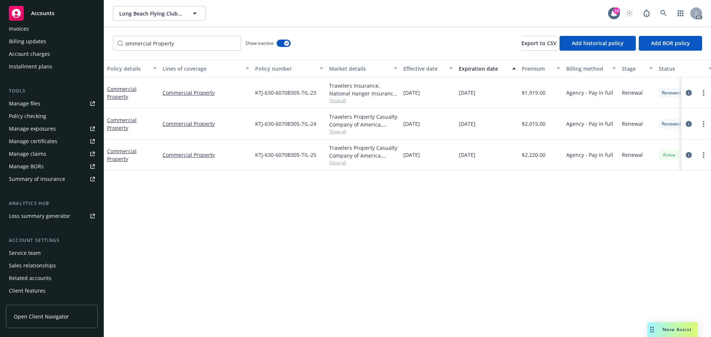
scroll to position [145, 0]
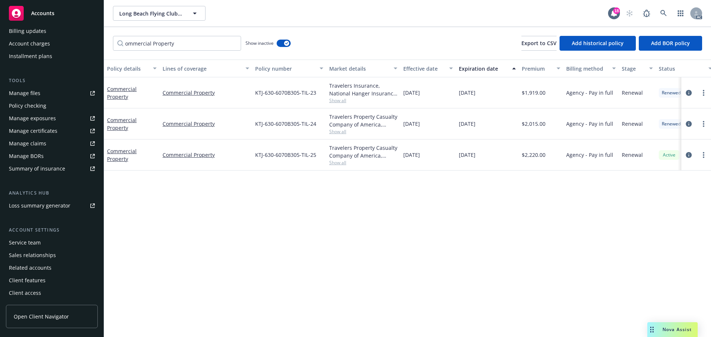
click at [27, 243] on div "Service team" at bounding box center [25, 243] width 32 height 12
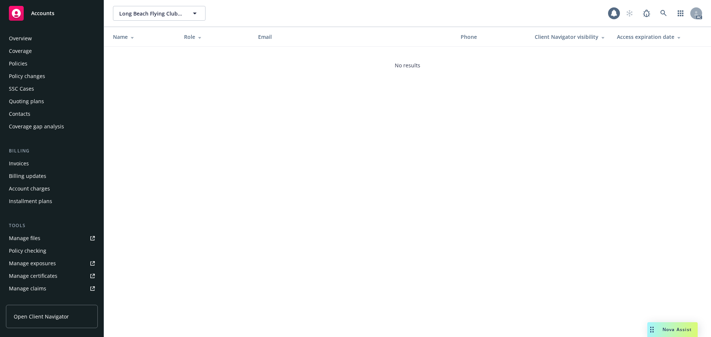
scroll to position [145, 0]
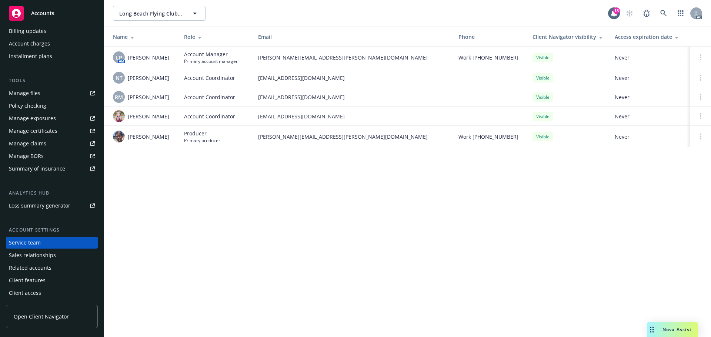
drag, startPoint x: 157, startPoint y: 135, endPoint x: 129, endPoint y: 135, distance: 28.1
click at [129, 135] on div "[PERSON_NAME]" at bounding box center [142, 137] width 59 height 12
drag, startPoint x: 173, startPoint y: 98, endPoint x: 166, endPoint y: 89, distance: 12.1
click at [160, 100] on td "RM [PERSON_NAME]" at bounding box center [141, 96] width 74 height 19
drag, startPoint x: 167, startPoint y: 78, endPoint x: 130, endPoint y: 80, distance: 37.1
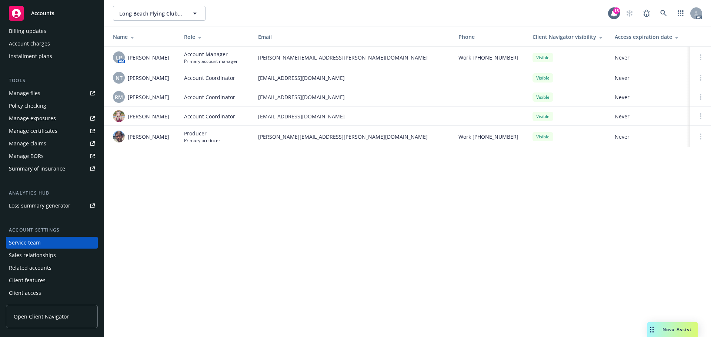
click at [130, 80] on div "NT [PERSON_NAME]" at bounding box center [142, 78] width 59 height 12
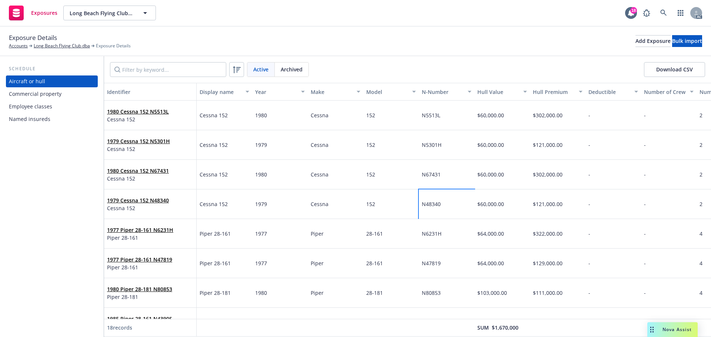
click at [438, 216] on div "N48340" at bounding box center [447, 205] width 56 height 30
click at [44, 88] on div "Commercial property" at bounding box center [35, 94] width 53 height 12
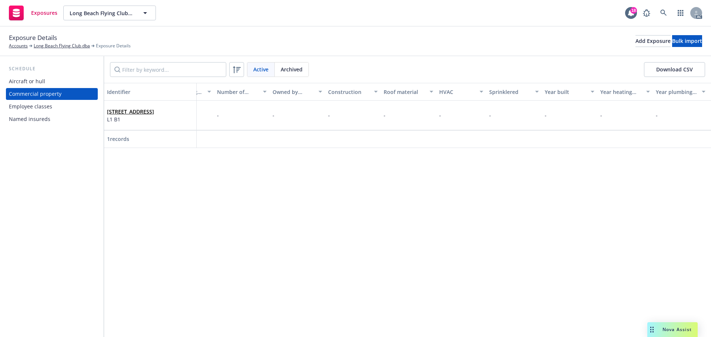
scroll to position [0, 1209]
click at [510, 235] on div "Identifier Display name Location number Building number Description Address Rev…" at bounding box center [407, 210] width 607 height 254
click at [509, 276] on div "Identifier Display name Location number Building number Description Address Rev…" at bounding box center [407, 210] width 607 height 254
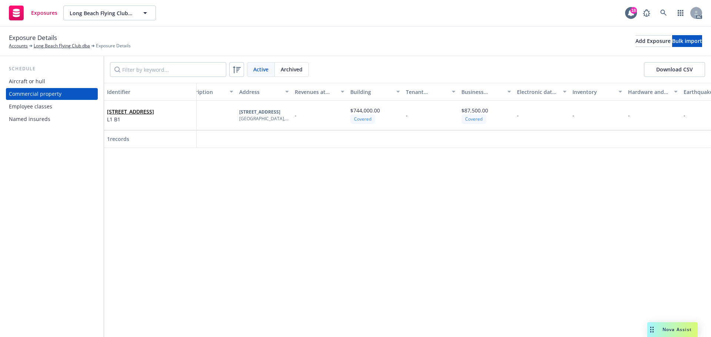
scroll to position [0, 187]
click at [515, 158] on div "Identifier Display name Location number Building number Description Address Rev…" at bounding box center [407, 210] width 607 height 254
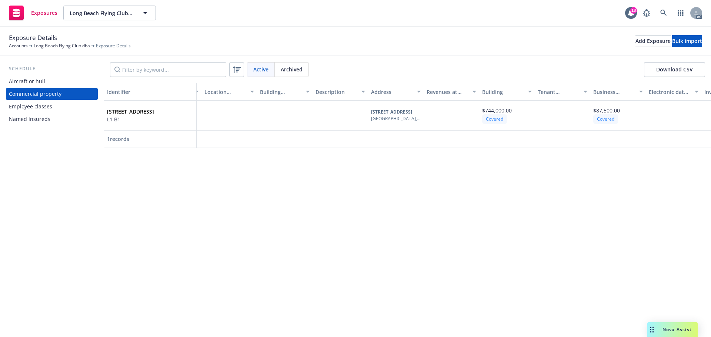
scroll to position [0, 0]
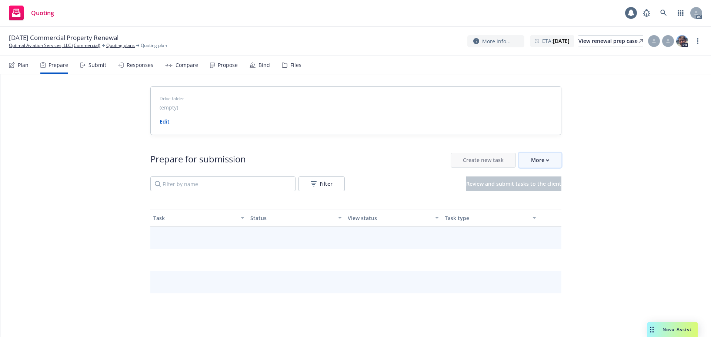
click at [531, 163] on div "More" at bounding box center [540, 160] width 18 height 14
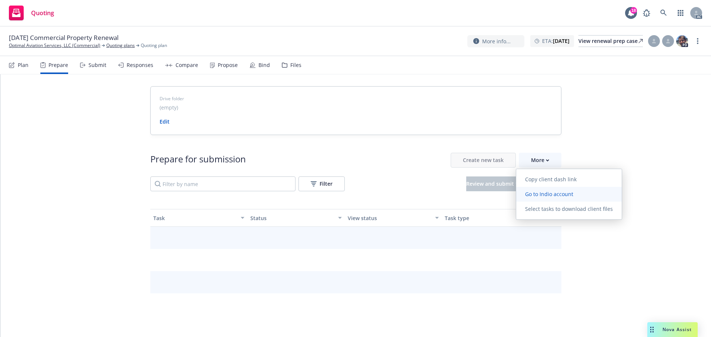
click at [539, 191] on span "Go to Indio account" at bounding box center [549, 194] width 66 height 7
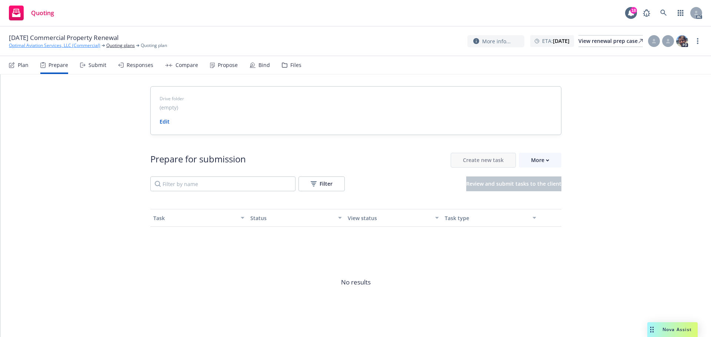
click at [47, 45] on link "Optimal Aviation Services, LLC (Commercial)" at bounding box center [54, 45] width 91 height 7
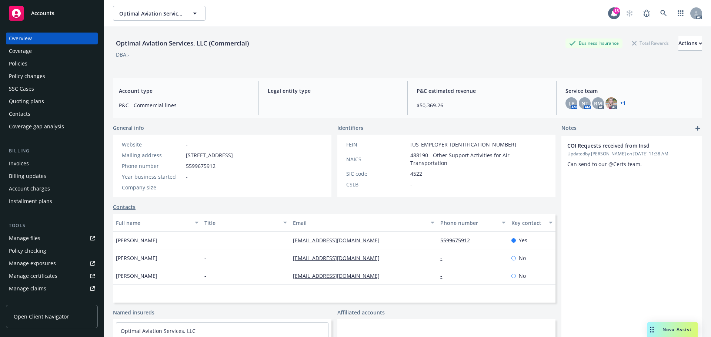
click at [27, 66] on div "Policies" at bounding box center [52, 64] width 86 height 12
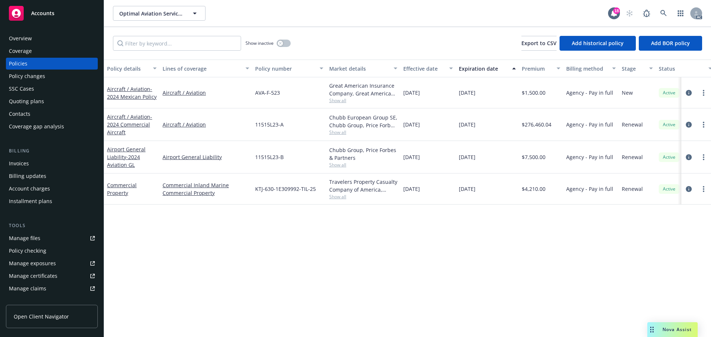
click at [48, 31] on div "Overview Coverage Policies Policy changes SSC Cases Quoting plans Contacts Cove…" at bounding box center [52, 181] width 104 height 314
click at [45, 37] on div "Overview" at bounding box center [52, 39] width 86 height 12
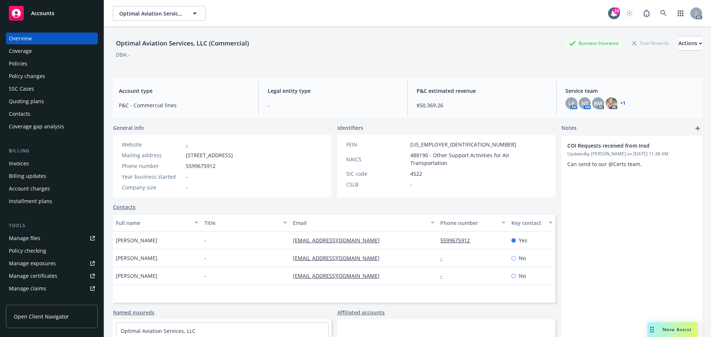
click at [520, 71] on div "Optimal Aviation Services, LLC (Commercial) Business Insurance Total Rewards Ac…" at bounding box center [407, 49] width 589 height 45
drag, startPoint x: 184, startPoint y: 156, endPoint x: 247, endPoint y: 154, distance: 63.3
click at [236, 154] on div "Mailing address [STREET_ADDRESS]" at bounding box center [177, 155] width 117 height 8
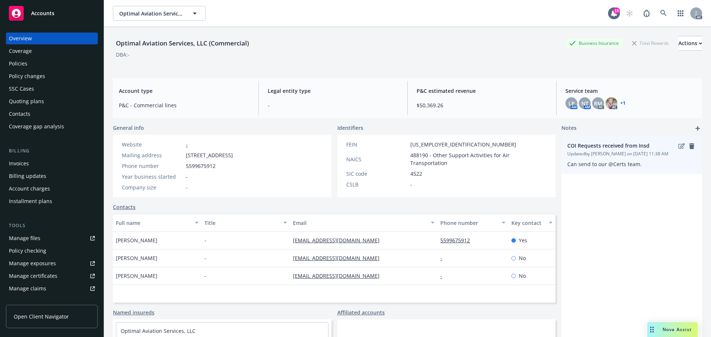
copy div "[STREET_ADDRESS]"
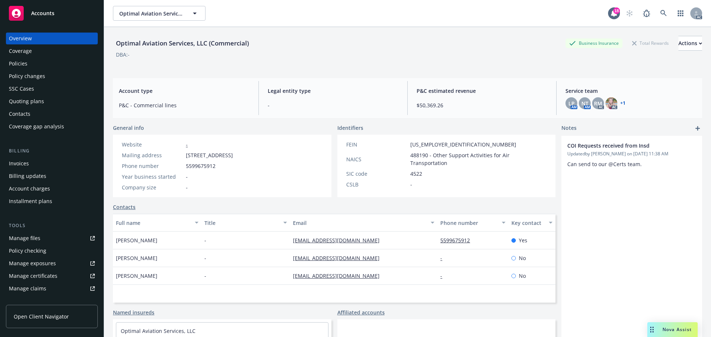
drag, startPoint x: 265, startPoint y: 156, endPoint x: 705, endPoint y: 187, distance: 440.3
click at [233, 155] on span "[STREET_ADDRESS]" at bounding box center [209, 155] width 47 height 8
copy span "Visalia"
drag, startPoint x: 298, startPoint y: 154, endPoint x: 278, endPoint y: 157, distance: 20.2
click at [278, 157] on div "Website - Mailing address [STREET_ADDRESS] Phone number [PHONE_NUMBER] Year bus…" at bounding box center [222, 166] width 218 height 63
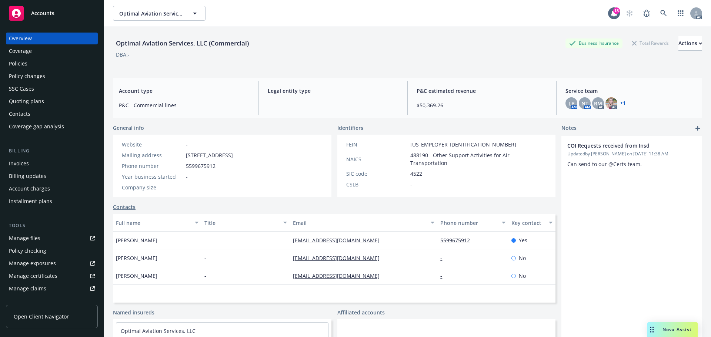
copy span "93277"
drag, startPoint x: 224, startPoint y: 170, endPoint x: 186, endPoint y: 168, distance: 38.2
click at [186, 168] on div "Website - Mailing address [STREET_ADDRESS] Phone number [PHONE_NUMBER] Year bus…" at bounding box center [177, 166] width 117 height 51
click at [229, 169] on div "Phone number [PHONE_NUMBER]" at bounding box center [177, 166] width 117 height 8
drag, startPoint x: 224, startPoint y: 168, endPoint x: 610, endPoint y: 204, distance: 387.9
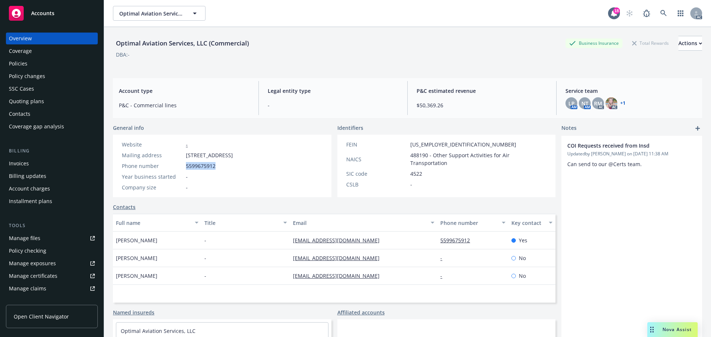
click at [185, 166] on div "Phone number [PHONE_NUMBER]" at bounding box center [177, 166] width 117 height 8
copy span "5599675912"
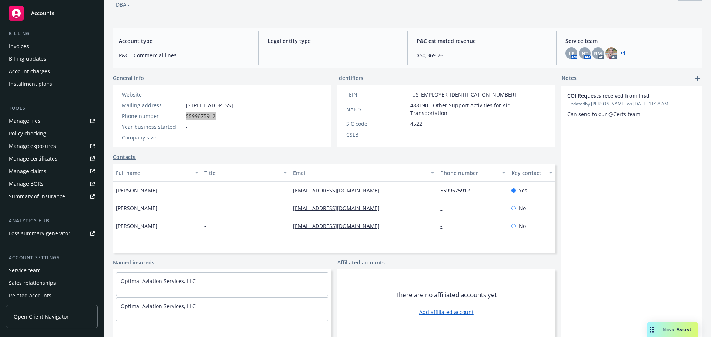
scroll to position [145, 0]
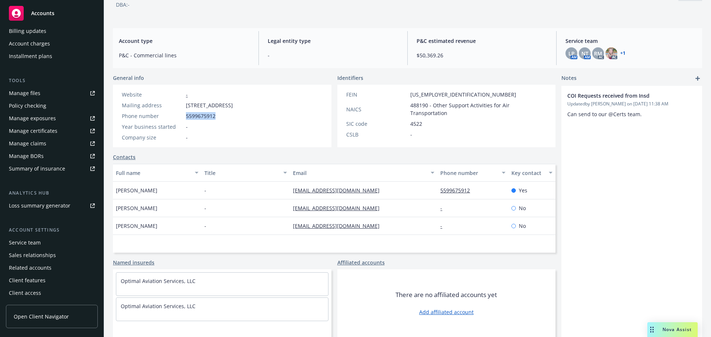
click at [54, 243] on div "Service team" at bounding box center [52, 243] width 86 height 12
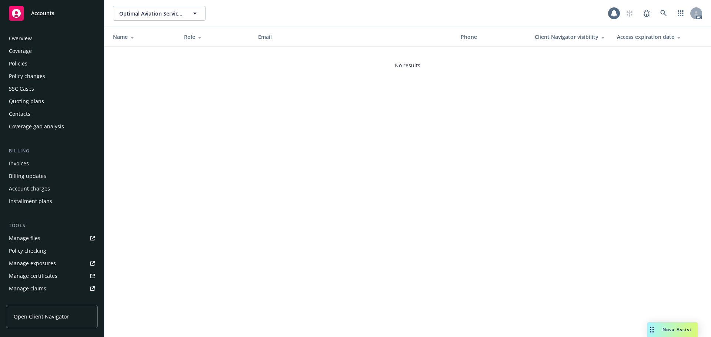
scroll to position [145, 0]
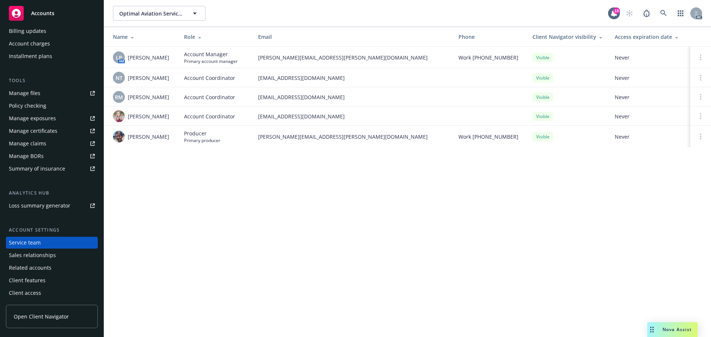
drag, startPoint x: 167, startPoint y: 76, endPoint x: 124, endPoint y: 74, distance: 42.6
click at [124, 74] on div "NT [PERSON_NAME]" at bounding box center [142, 78] width 59 height 12
drag, startPoint x: 170, startPoint y: 95, endPoint x: 129, endPoint y: 97, distance: 40.8
click at [129, 97] on div "RM [PERSON_NAME]" at bounding box center [142, 97] width 59 height 12
copy span "[PERSON_NAME]"
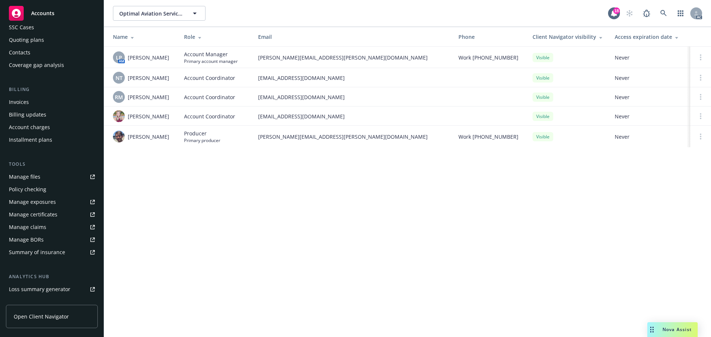
scroll to position [0, 0]
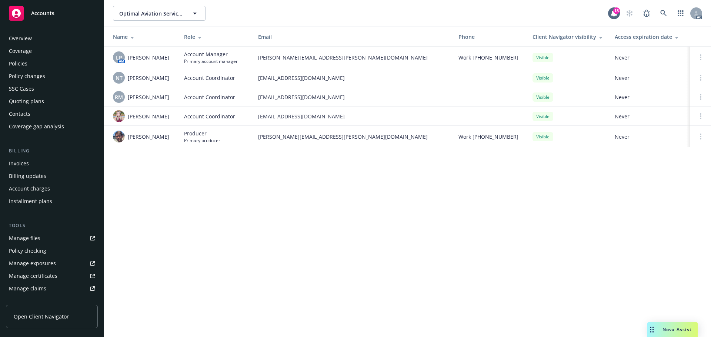
click at [46, 67] on div "Policies" at bounding box center [52, 64] width 86 height 12
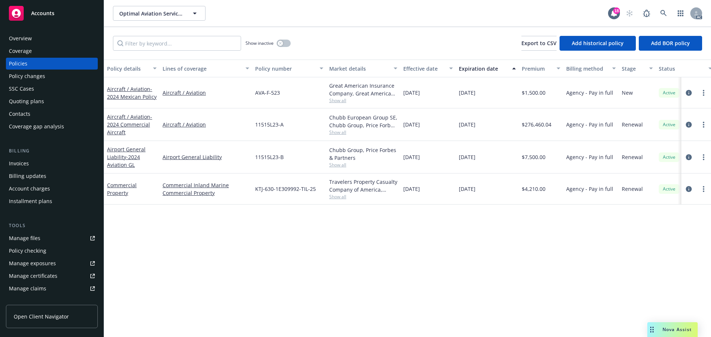
drag, startPoint x: 492, startPoint y: 190, endPoint x: 457, endPoint y: 192, distance: 35.6
click at [457, 192] on div "01/21/2026" at bounding box center [487, 189] width 63 height 31
copy span "01/21/2026"
drag, startPoint x: 129, startPoint y: 196, endPoint x: 107, endPoint y: 186, distance: 24.2
click at [107, 186] on div "Commercial Property" at bounding box center [132, 189] width 50 height 16
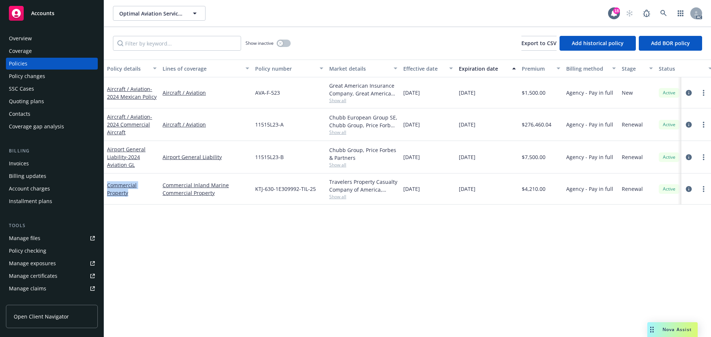
copy link "Commercial Property"
click at [688, 187] on icon "circleInformation" at bounding box center [689, 189] width 6 height 6
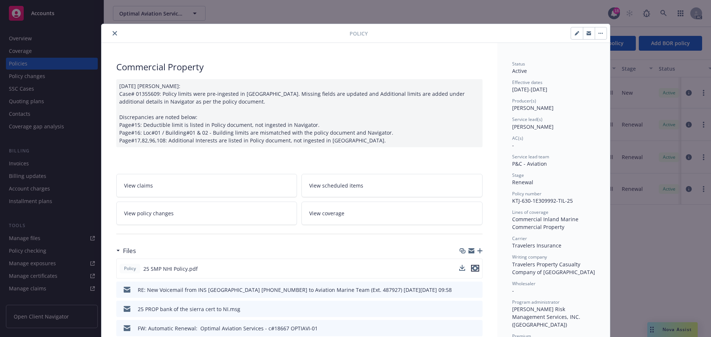
click at [472, 269] on icon "preview file" at bounding box center [475, 268] width 7 height 5
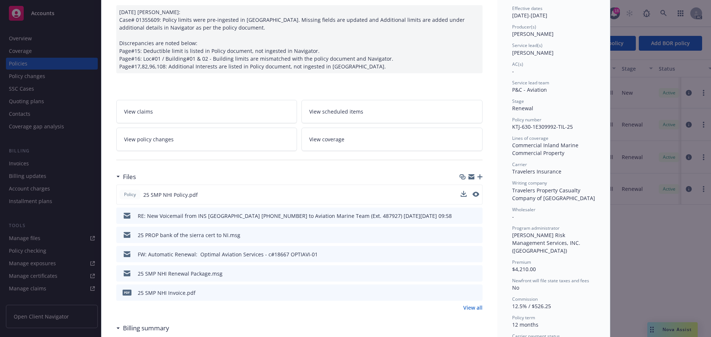
click at [467, 306] on link "View all" at bounding box center [472, 308] width 19 height 8
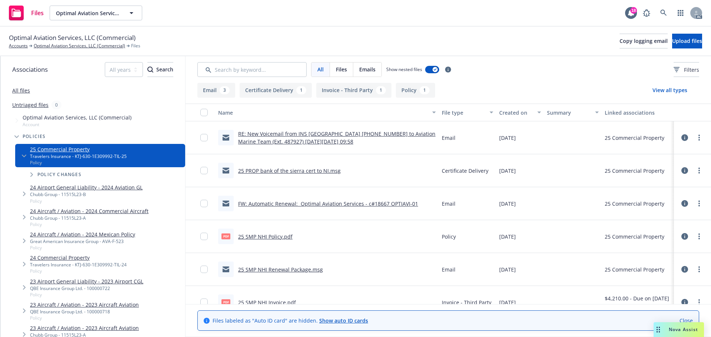
click at [501, 226] on div "[DATE]" at bounding box center [520, 236] width 48 height 33
click at [595, 268] on div at bounding box center [572, 269] width 57 height 33
click at [566, 92] on div "Email 3 Certificate Delivery 1 Invoice - Third Party 1 Policy 1 View all types" at bounding box center [448, 90] width 502 height 15
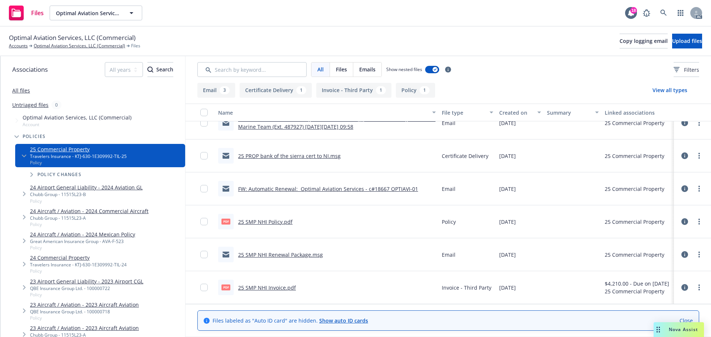
click at [277, 220] on link "25 SMP NHI Policy.pdf" at bounding box center [265, 221] width 54 height 7
click at [19, 89] on link "All files" at bounding box center [21, 90] width 18 height 7
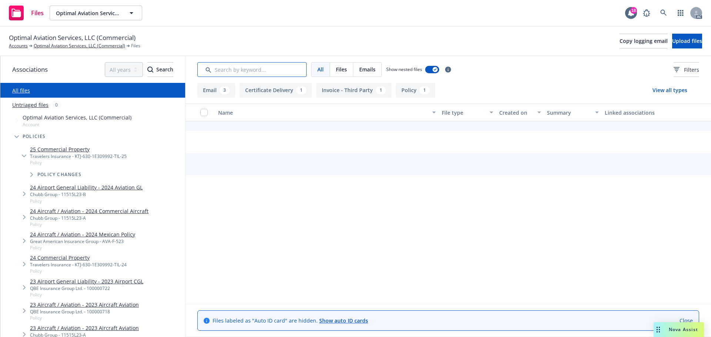
click at [232, 71] on input "Search by keyword..." at bounding box center [251, 69] width 109 height 15
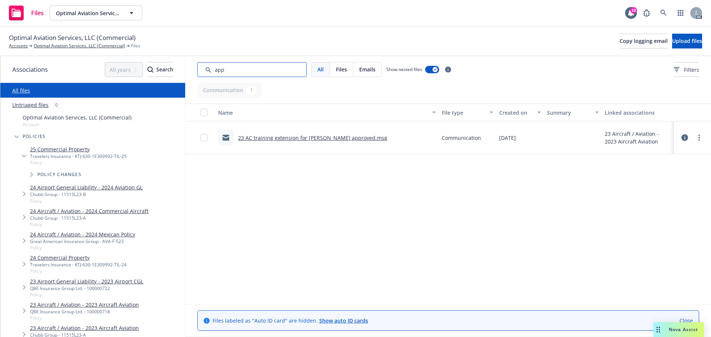
type input "app"
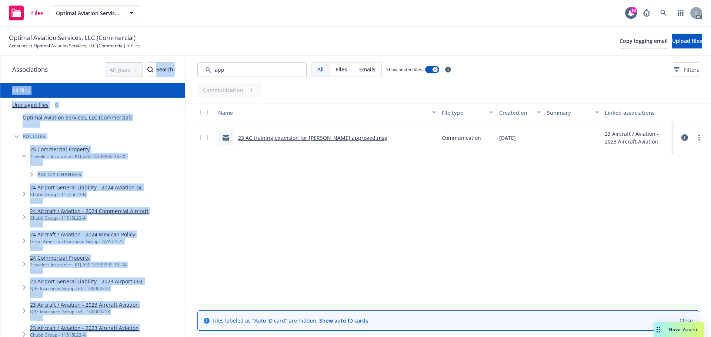
drag, startPoint x: 257, startPoint y: 77, endPoint x: 172, endPoint y: 67, distance: 85.8
click at [172, 67] on div "Associations All years 2027 2026 2025 2024 2023 2022 2021 2020 2019 2018 2017 2…" at bounding box center [355, 196] width 711 height 281
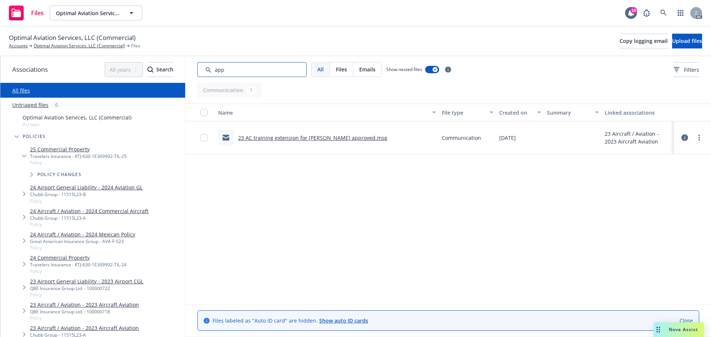
click at [245, 73] on input "Search by keyword..." at bounding box center [251, 69] width 109 height 15
click at [180, 64] on div "Associations All years 2027 2026 2025 2024 2023 2022 2021 2020 2019 2018 2017 2…" at bounding box center [355, 196] width 711 height 281
click at [692, 67] on button "Filters" at bounding box center [687, 69] width 26 height 15
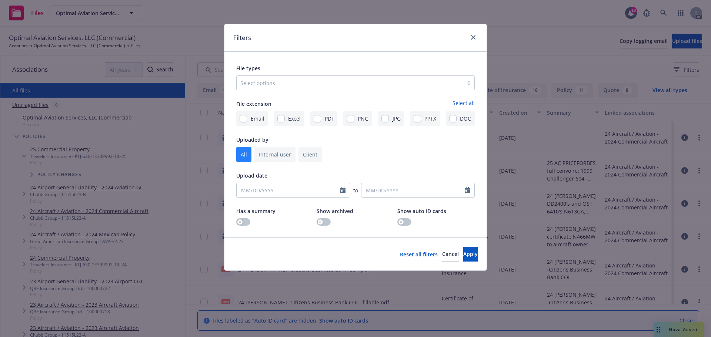
click at [371, 78] on div "Select options" at bounding box center [350, 83] width 227 height 12
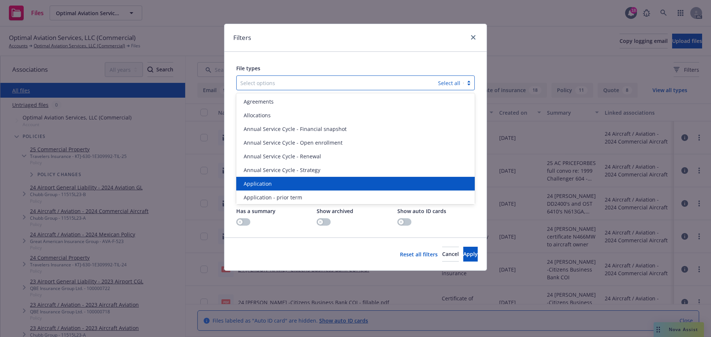
click at [274, 178] on div "Application" at bounding box center [355, 184] width 238 height 14
click at [274, 178] on div "Application - prior term" at bounding box center [355, 184] width 238 height 14
click at [274, 178] on div "Application - signed" at bounding box center [355, 184] width 238 height 14
click at [274, 178] on div "Application - unsigned" at bounding box center [355, 184] width 238 height 14
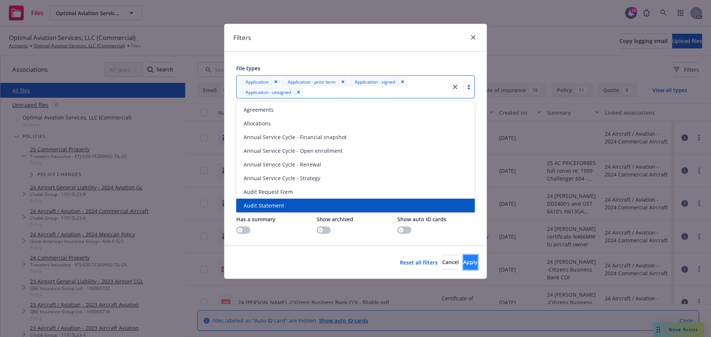
click at [463, 262] on span "Apply" at bounding box center [470, 262] width 14 height 7
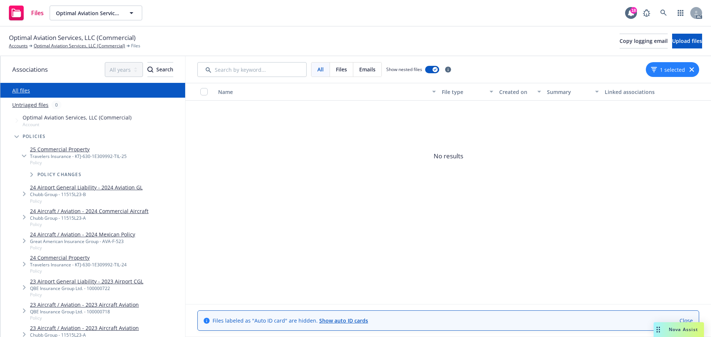
click at [689, 70] on div "1 selected" at bounding box center [672, 69] width 53 height 15
click at [696, 69] on div "1 selected" at bounding box center [672, 69] width 53 height 15
click at [693, 69] on icon "button" at bounding box center [691, 69] width 4 height 4
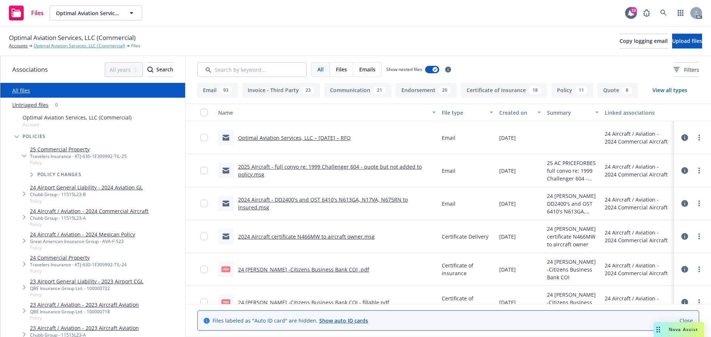
click at [73, 43] on link "Optimal Aviation Services, LLC (Commercial)" at bounding box center [79, 46] width 91 height 7
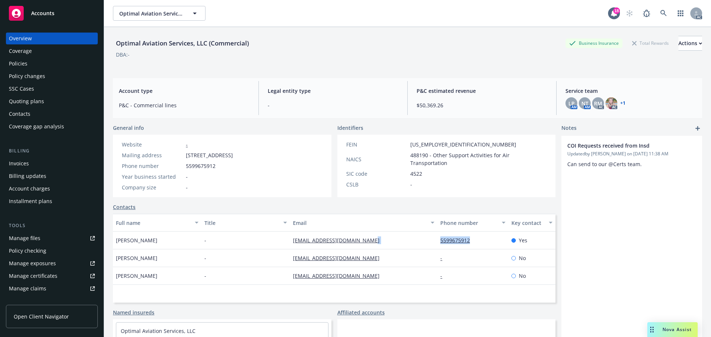
drag, startPoint x: 432, startPoint y: 243, endPoint x: 482, endPoint y: 240, distance: 49.7
click at [482, 240] on div "[PERSON_NAME] - [EMAIL_ADDRESS][DOMAIN_NAME] 5599675912 Yes" at bounding box center [334, 241] width 442 height 18
copy div "5599675912"
drag, startPoint x: 29, startPoint y: 63, endPoint x: 33, endPoint y: 63, distance: 4.1
click at [29, 63] on div "Policies" at bounding box center [52, 64] width 86 height 12
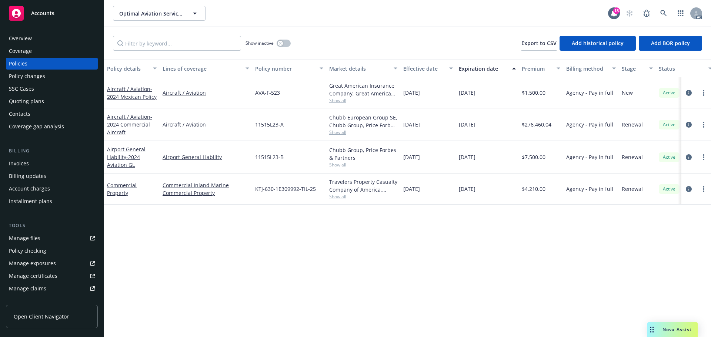
click at [47, 40] on div "Overview" at bounding box center [52, 39] width 86 height 12
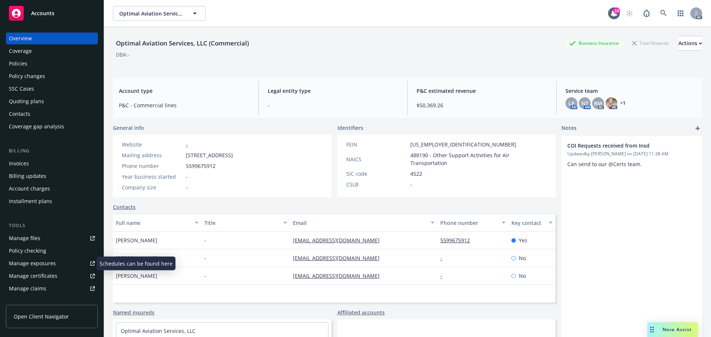
click at [37, 263] on div "Manage exposures" at bounding box center [32, 264] width 47 height 12
click at [12, 66] on div "Policies" at bounding box center [18, 64] width 19 height 12
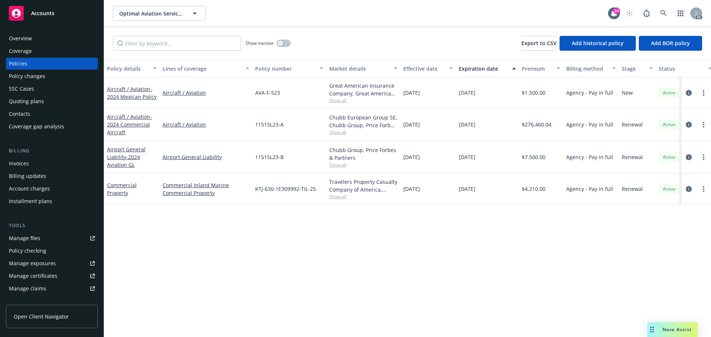
drag, startPoint x: 402, startPoint y: 191, endPoint x: 447, endPoint y: 192, distance: 44.8
click at [447, 192] on div "01/21/2025" at bounding box center [428, 189] width 56 height 31
copy span "01/21/2025"
drag, startPoint x: 459, startPoint y: 191, endPoint x: 490, endPoint y: 192, distance: 31.5
click at [490, 192] on div "01/21/2026" at bounding box center [487, 189] width 63 height 31
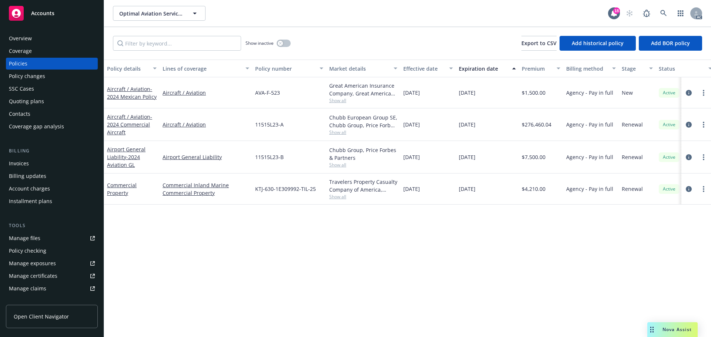
copy span "01/21/2026"
click at [334, 195] on span "Show all" at bounding box center [363, 197] width 68 height 6
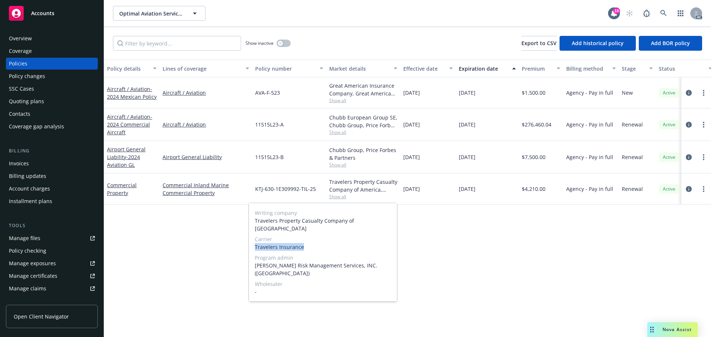
drag, startPoint x: 254, startPoint y: 237, endPoint x: 320, endPoint y: 239, distance: 65.9
click at [320, 239] on div "Writing company Travelers Property Casualty Company of America Carrier Traveler…" at bounding box center [323, 252] width 148 height 98
copy span "Travelers Insurance"
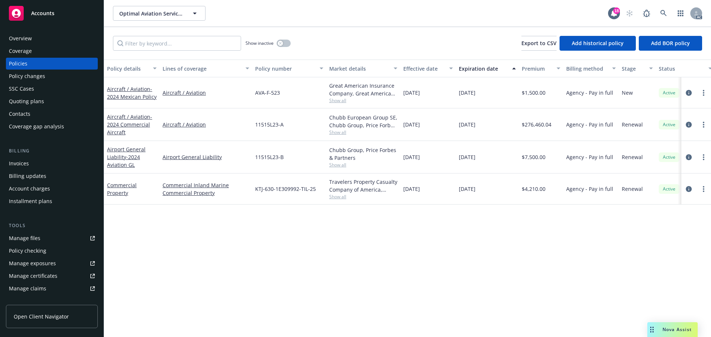
click at [449, 260] on div "Policy details Lines of coverage Policy number Market details Effective date Ex…" at bounding box center [407, 199] width 607 height 278
drag, startPoint x: 253, startPoint y: 194, endPoint x: 315, endPoint y: 195, distance: 61.8
click at [315, 195] on div "KTJ-630-1E309992-TIL-25" at bounding box center [289, 189] width 74 height 31
copy span "KTJ-630-1E309992-TIL-25"
drag, startPoint x: 528, startPoint y: 195, endPoint x: 537, endPoint y: 194, distance: 9.0
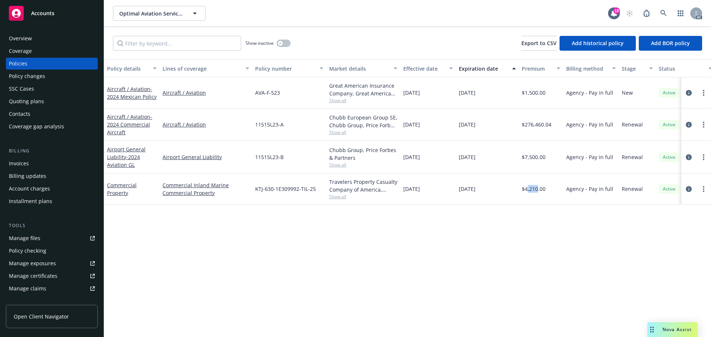
click at [537, 194] on div "$4,210.00" at bounding box center [541, 189] width 44 height 31
drag, startPoint x: 549, startPoint y: 192, endPoint x: 661, endPoint y: 194, distance: 111.9
click at [526, 191] on div "$4,210.00" at bounding box center [541, 189] width 44 height 31
copy span "4,210.00"
drag, startPoint x: 140, startPoint y: 197, endPoint x: 208, endPoint y: 94, distance: 123.6
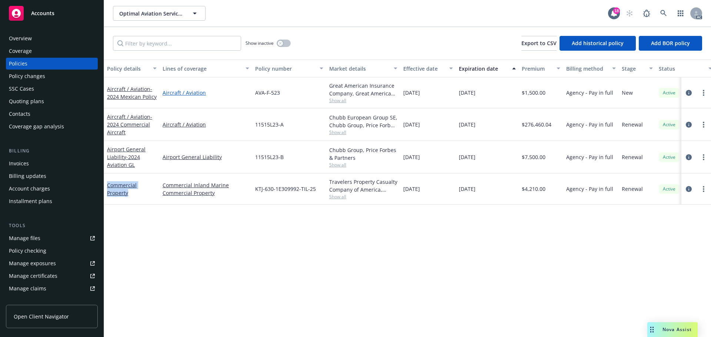
click at [109, 181] on div "Commercial Property" at bounding box center [132, 189] width 56 height 31
copy link "ommercial Property"
click at [272, 52] on div "Show inactive Export to CSV Add historical policy Add BOR policy" at bounding box center [407, 43] width 607 height 33
click at [278, 48] on div "Show inactive" at bounding box center [267, 43] width 45 height 15
click at [283, 43] on div "button" at bounding box center [280, 43] width 5 height 5
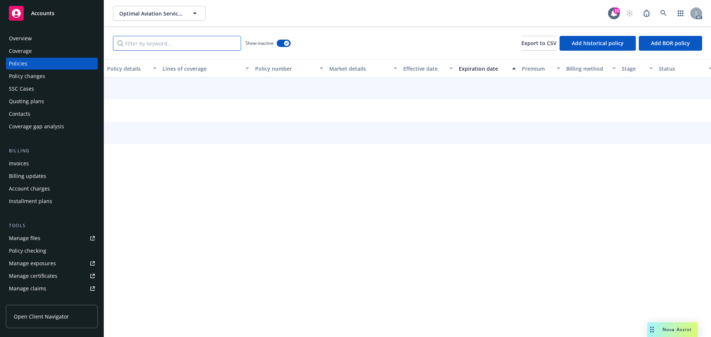
click at [180, 38] on input "Filter by keyword..." at bounding box center [177, 43] width 128 height 15
paste input "ommercial Property"
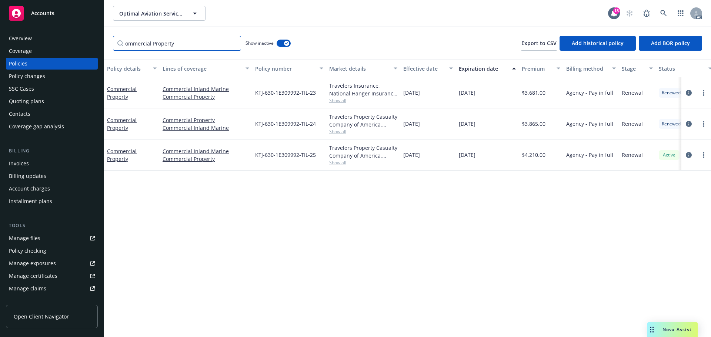
type input "ommercial Property"
drag, startPoint x: 403, startPoint y: 127, endPoint x: 437, endPoint y: 129, distance: 33.4
click at [437, 129] on div "01/21/2024" at bounding box center [428, 123] width 56 height 31
copy span "01/21/2024"
drag, startPoint x: 459, startPoint y: 124, endPoint x: 490, endPoint y: 125, distance: 31.1
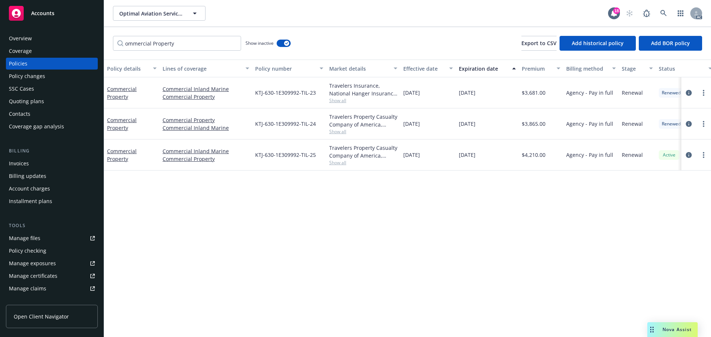
click at [490, 125] on div "01/21/2025" at bounding box center [487, 123] width 63 height 31
copy span "01/21/2025"
click at [340, 132] on span "Show all" at bounding box center [363, 131] width 68 height 6
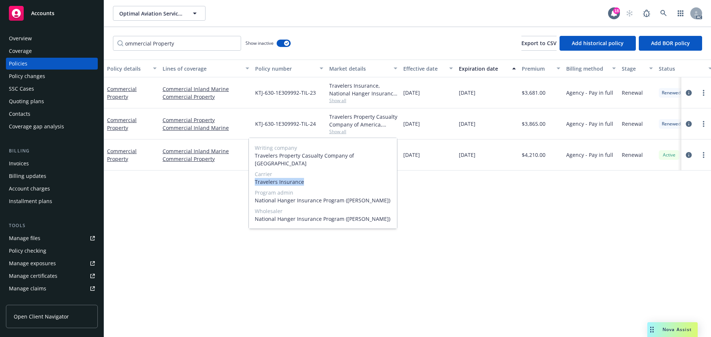
drag, startPoint x: 251, startPoint y: 173, endPoint x: 305, endPoint y: 173, distance: 54.1
click at [305, 173] on div "Writing company Travelers Property Casualty Company of America Carrier Traveler…" at bounding box center [323, 183] width 148 height 91
copy span "Travelers Insurance"
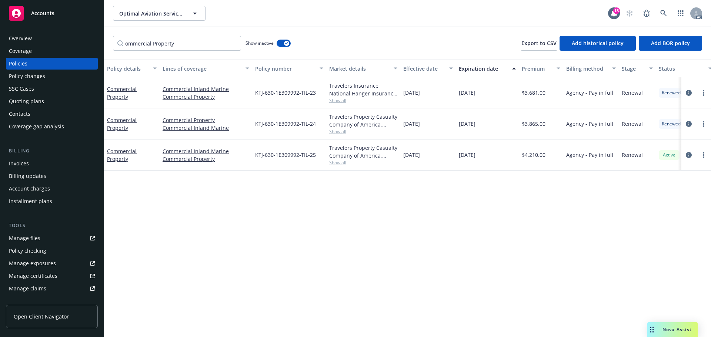
drag, startPoint x: 514, startPoint y: 186, endPoint x: 475, endPoint y: 175, distance: 41.0
click at [514, 186] on div "Policy details Lines of coverage Policy number Market details Effective date Ex…" at bounding box center [407, 199] width 607 height 278
drag, startPoint x: 254, startPoint y: 127, endPoint x: 316, endPoint y: 127, distance: 62.6
click at [316, 127] on div "KTJ-630-1E309992-TIL-24" at bounding box center [289, 123] width 74 height 31
drag, startPoint x: 552, startPoint y: 125, endPoint x: 526, endPoint y: 127, distance: 26.0
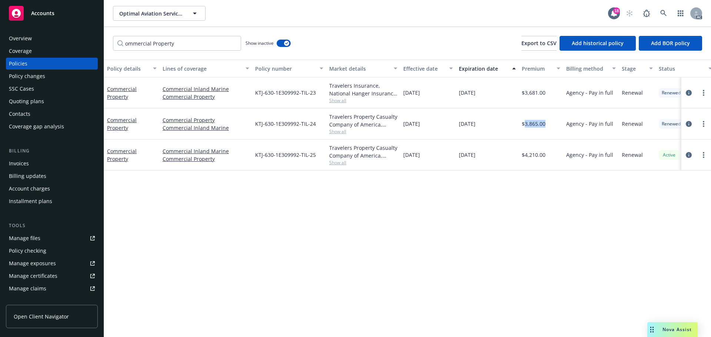
click at [526, 127] on div "$3,865.00" at bounding box center [541, 123] width 44 height 31
drag, startPoint x: 402, startPoint y: 93, endPoint x: 434, endPoint y: 93, distance: 32.6
click at [434, 93] on div "01/21/2023" at bounding box center [428, 92] width 56 height 31
drag, startPoint x: 459, startPoint y: 95, endPoint x: 501, endPoint y: 96, distance: 41.8
click at [501, 96] on div "01/21/2024" at bounding box center [487, 92] width 63 height 31
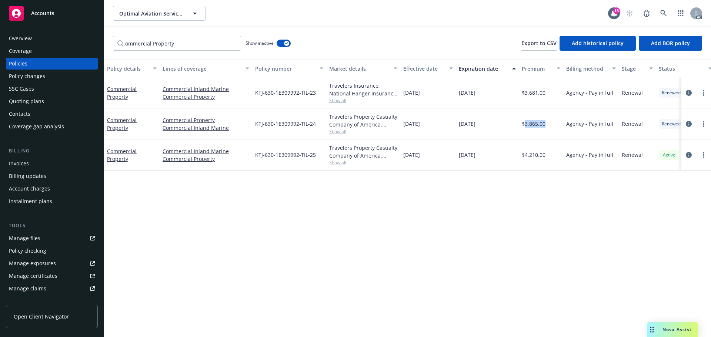
click at [330, 97] on div "Travelers Insurance, National Hanger Insurance Program (Gallagher), National Ha…" at bounding box center [363, 90] width 68 height 16
click at [333, 100] on span "Show all" at bounding box center [363, 100] width 68 height 6
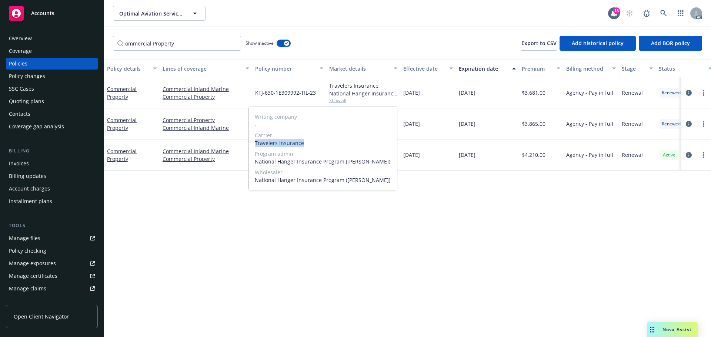
drag, startPoint x: 254, startPoint y: 143, endPoint x: 330, endPoint y: 145, distance: 75.6
click at [330, 145] on div "Writing company - Carrier Travelers Insurance Program admin National Hanger Ins…" at bounding box center [323, 148] width 148 height 83
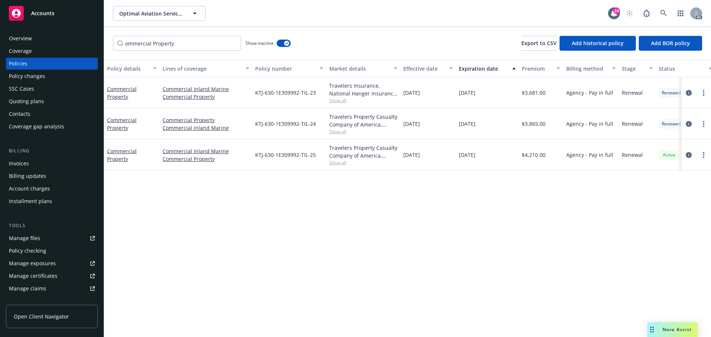
click at [482, 161] on div "01/21/2026" at bounding box center [487, 155] width 63 height 31
drag, startPoint x: 249, startPoint y: 91, endPoint x: 327, endPoint y: 91, distance: 77.8
click at [327, 91] on div "Commercial Property Commercial Inland Marine Commercial Property KTJ-630-1E3099…" at bounding box center [461, 92] width 715 height 31
click at [308, 91] on span "KTJ-630-1E309992-TIL-23" at bounding box center [285, 93] width 61 height 8
drag, startPoint x: 317, startPoint y: 91, endPoint x: 256, endPoint y: 93, distance: 61.1
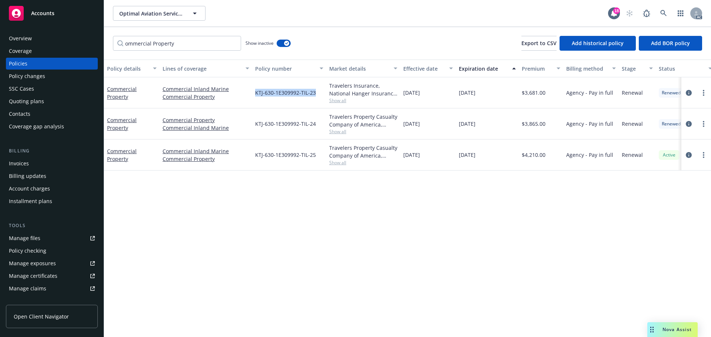
click at [256, 93] on div "KTJ-630-1E309992-TIL-23" at bounding box center [289, 92] width 74 height 31
drag, startPoint x: 546, startPoint y: 97, endPoint x: 526, endPoint y: 96, distance: 20.0
click at [526, 96] on div "$3,681.00" at bounding box center [541, 92] width 44 height 31
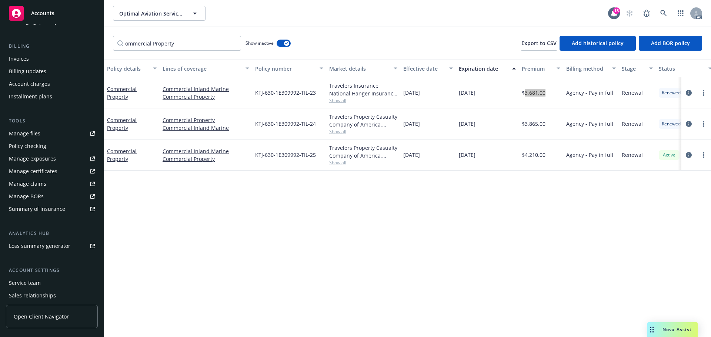
scroll to position [145, 0]
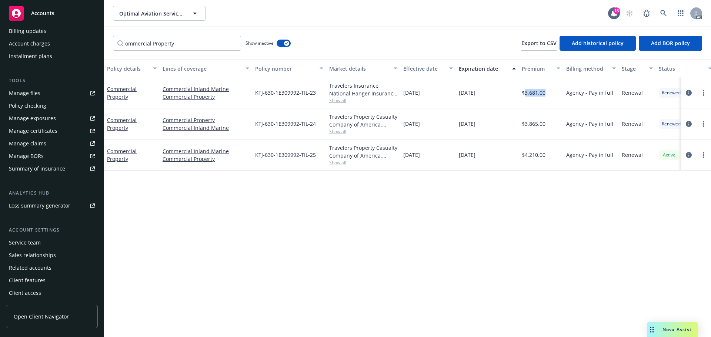
click at [42, 238] on div "Service team" at bounding box center [52, 243] width 86 height 12
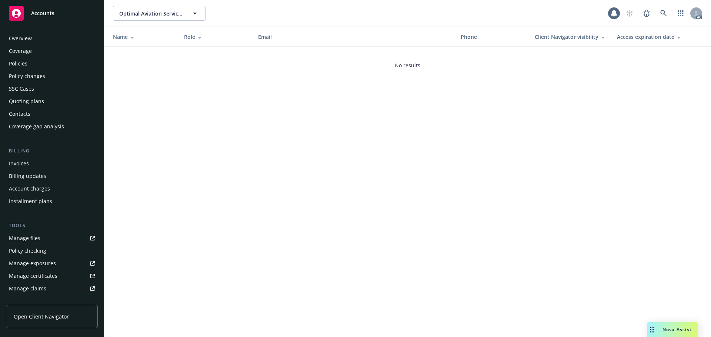
scroll to position [145, 0]
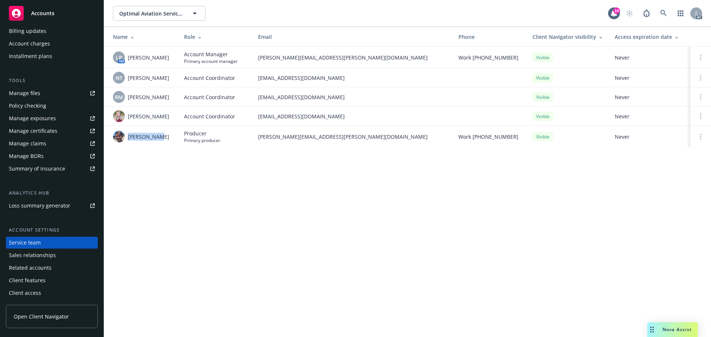
drag, startPoint x: 162, startPoint y: 130, endPoint x: 127, endPoint y: 137, distance: 35.4
click at [127, 137] on td "Scott Gault" at bounding box center [141, 136] width 74 height 21
drag, startPoint x: 161, startPoint y: 73, endPoint x: 128, endPoint y: 75, distance: 32.6
click at [128, 75] on div "NT Ninuca Tatishvili" at bounding box center [142, 78] width 59 height 12
click at [178, 73] on td "Account Coordinator" at bounding box center [215, 77] width 74 height 19
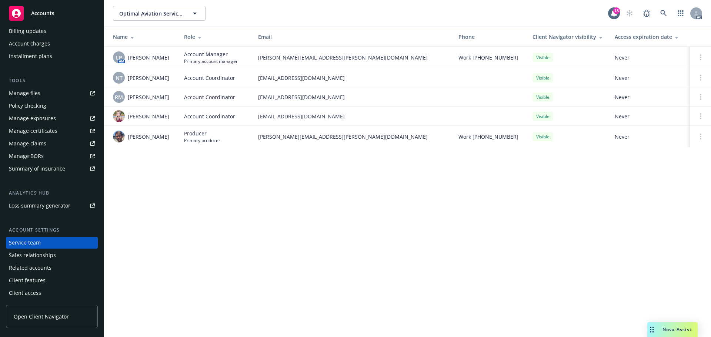
drag, startPoint x: 173, startPoint y: 56, endPoint x: 127, endPoint y: 57, distance: 46.3
click at [127, 57] on td "LP AM Linsey Piotrowski" at bounding box center [141, 57] width 74 height 21
click at [418, 233] on div "Optimal Aviation Services, LLC (Commercial) Optimal Aviation Services, LLC (Com…" at bounding box center [407, 168] width 607 height 337
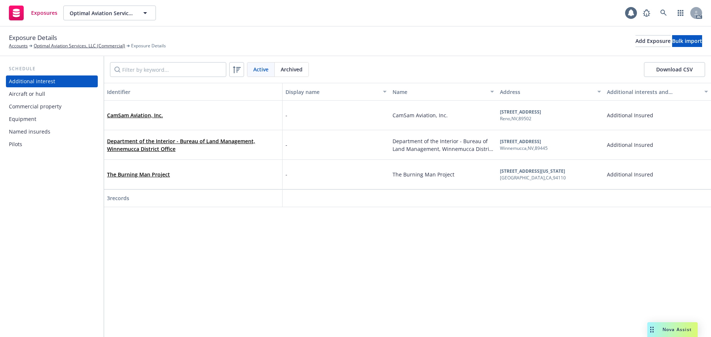
click at [57, 105] on div "Commercial property" at bounding box center [35, 107] width 53 height 12
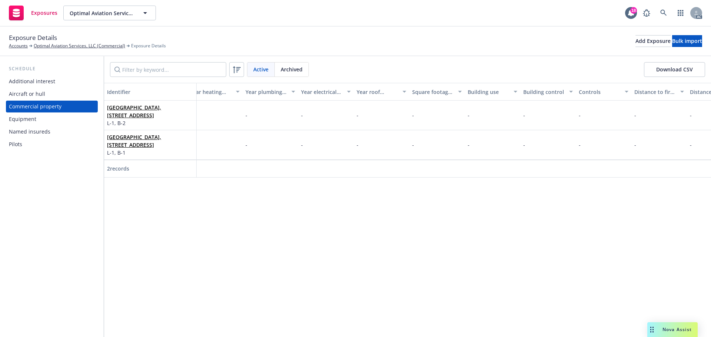
scroll to position [0, 1591]
